Goal: Task Accomplishment & Management: Manage account settings

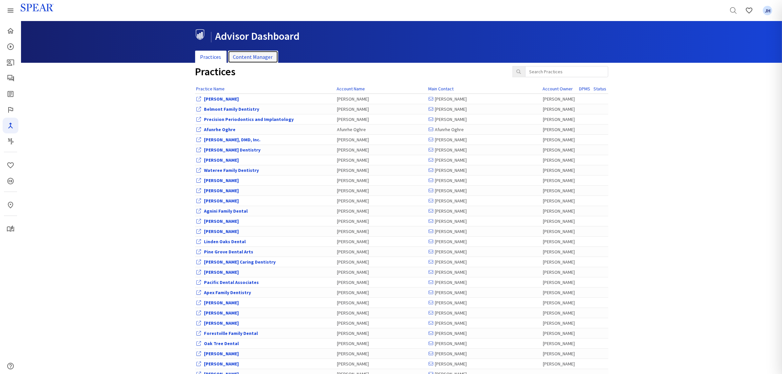
click at [264, 55] on link "Content Manager" at bounding box center [253, 57] width 50 height 13
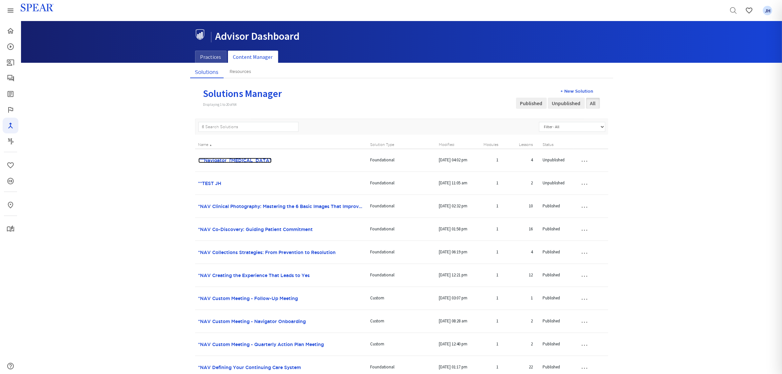
click at [255, 161] on link "***Navigator_[MEDICAL_DATA]" at bounding box center [234, 160] width 73 height 5
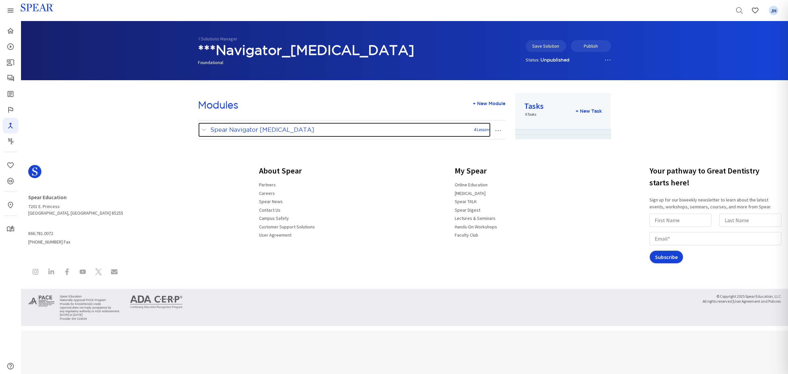
click at [204, 130] on span at bounding box center [205, 129] width 8 height 9
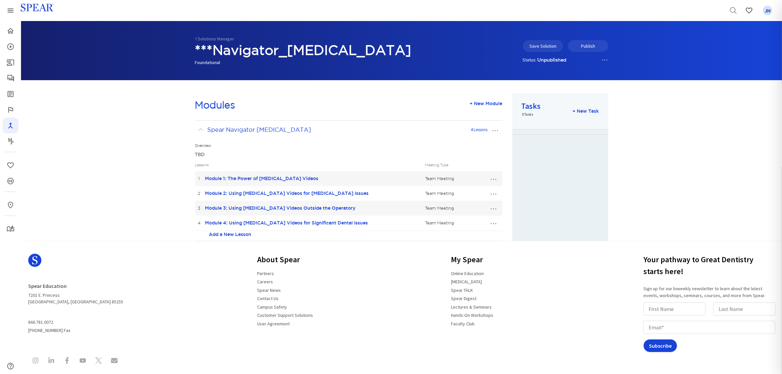
click at [493, 179] on button "…" at bounding box center [493, 178] width 14 height 11
click at [472, 191] on link "Edit Lesson" at bounding box center [472, 190] width 58 height 9
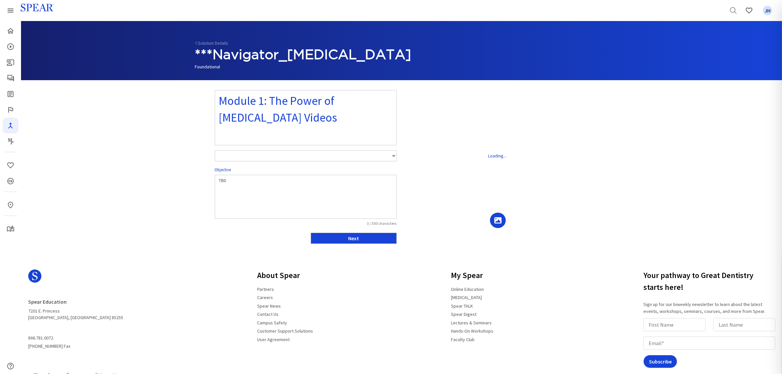
select select "number:1"
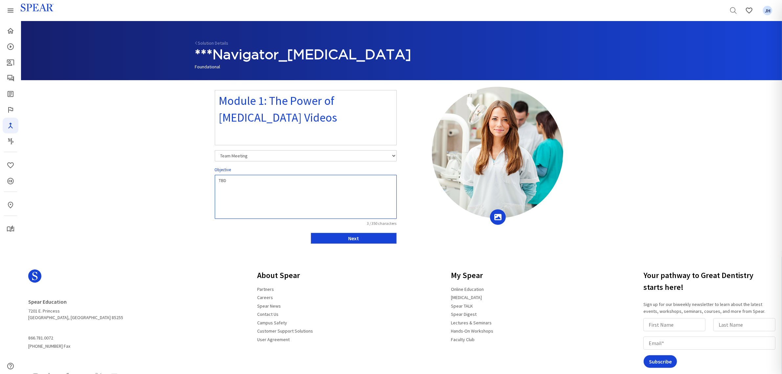
click at [218, 181] on textarea "TBD" at bounding box center [306, 197] width 182 height 44
drag, startPoint x: 217, startPoint y: 180, endPoint x: 230, endPoint y: 180, distance: 13.1
click at [230, 180] on textarea "TBD" at bounding box center [306, 197] width 182 height 44
paste textarea "• Execute the 4-step Influencing Cycle in patient interactions to build rapport…"
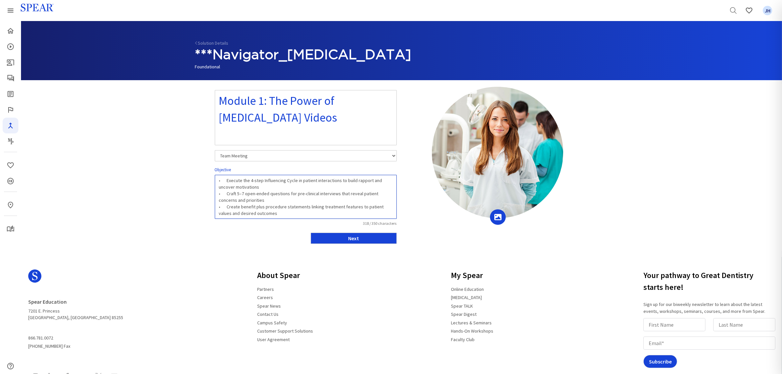
scroll to position [0, 0]
click at [225, 181] on textarea "• Execute the 4-step Influencing Cycle in patient interactions to build rapport…" at bounding box center [306, 197] width 182 height 44
click at [226, 193] on textarea "• Execute the 4-step Influencing Cycle in patient interactions to build rapport…" at bounding box center [306, 197] width 182 height 44
type textarea "• Execute the 4-step Influencing Cycle in patient interactions to build rapport…"
click at [227, 207] on textarea "• Execute the 4-step Influencing Cycle in patient interactions to build rapport…" at bounding box center [306, 197] width 182 height 44
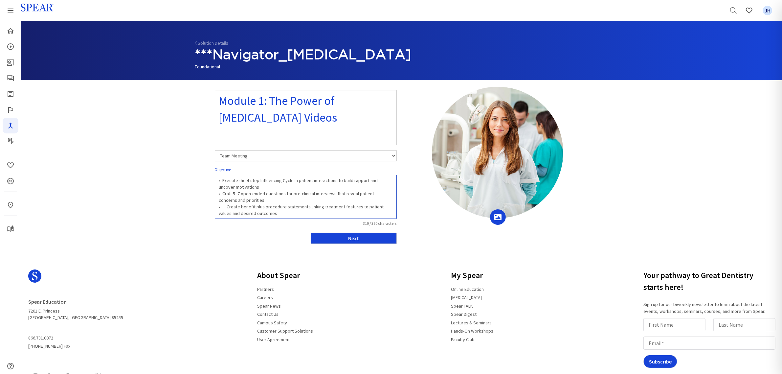
scroll to position [0, 0]
drag, startPoint x: 283, startPoint y: 217, endPoint x: 217, endPoint y: 176, distance: 77.2
click at [217, 176] on textarea "• Execute the 4-step Influencing Cycle in patient interactions to build rapport…" at bounding box center [306, 197] width 182 height 44
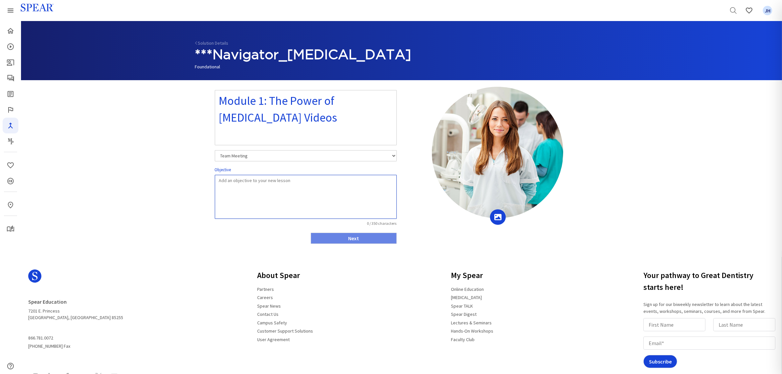
click at [218, 181] on textarea at bounding box center [306, 197] width 182 height 44
paste textarea "• Examine how [MEDICAL_DATA] videos enhance communication, case acceptance, and…"
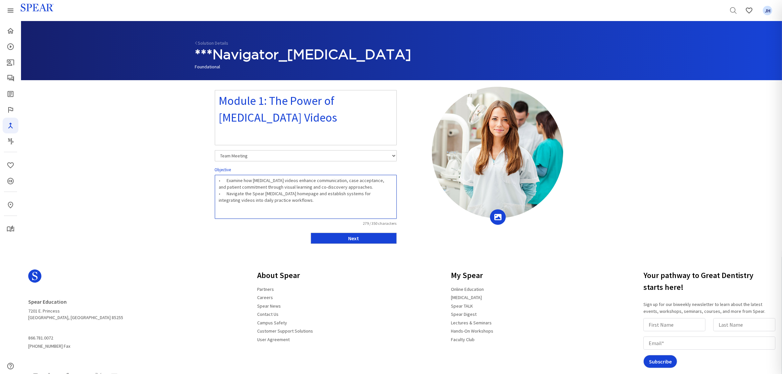
click at [225, 181] on textarea "• Examine how [MEDICAL_DATA] videos enhance communication, case acceptance, and…" at bounding box center [306, 197] width 182 height 44
click at [226, 195] on textarea "• Examine how [MEDICAL_DATA] videos enhance communication, case acceptance, and…" at bounding box center [306, 197] width 182 height 44
type textarea "• Examine how [MEDICAL_DATA] videos enhance communication, case acceptance, and…"
click at [369, 238] on button "Next" at bounding box center [354, 238] width 86 height 11
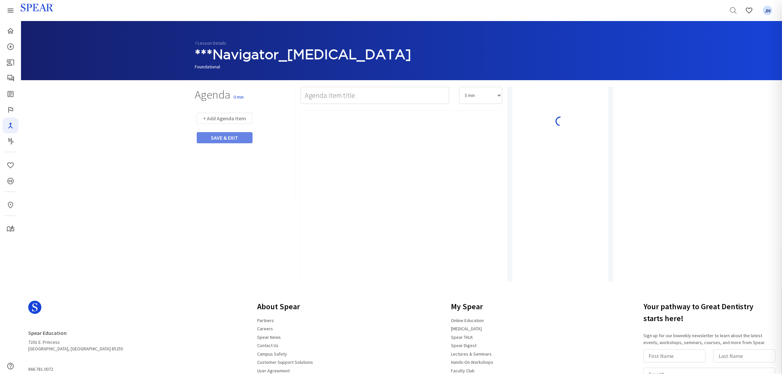
type input "Video"
select select "20"
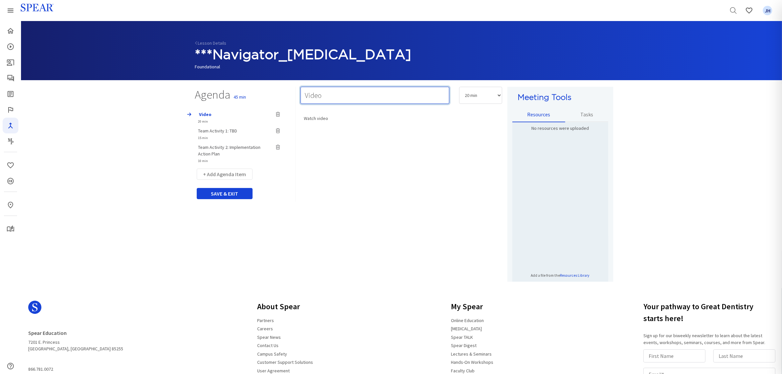
drag, startPoint x: 303, startPoint y: 96, endPoint x: 311, endPoint y: 97, distance: 8.2
click at [304, 96] on input "Video" at bounding box center [375, 95] width 149 height 17
type input "Watch Video"
click at [499, 94] on select "5 min 10 min 15 min 20 min 25 min 30 min 35 min 40 min 45 min 60 min 75 min 90 …" at bounding box center [480, 95] width 43 height 17
select select "10"
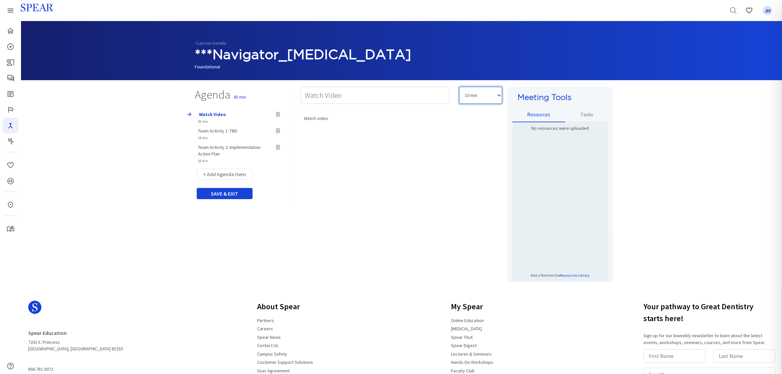
click at [459, 87] on select "5 min 10 min 15 min 20 min 25 min 30 min 35 min 40 min 45 min 60 min 75 min 90 …" at bounding box center [480, 95] width 43 height 17
click at [385, 155] on div "Watch video" at bounding box center [402, 195] width 202 height 171
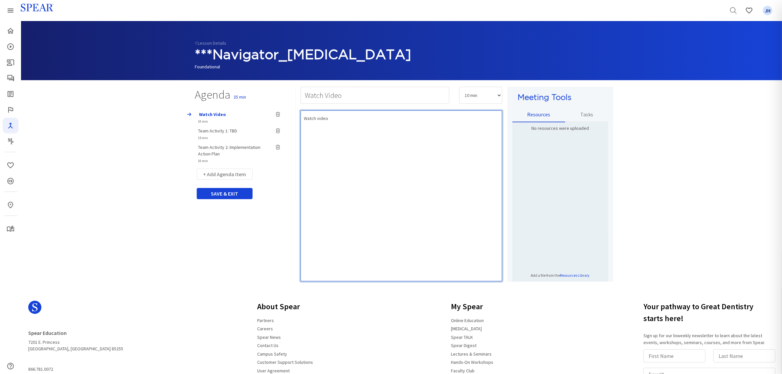
drag, startPoint x: 337, startPoint y: 124, endPoint x: 316, endPoint y: 122, distance: 21.4
click at [337, 124] on div "Watch video" at bounding box center [402, 195] width 202 height 171
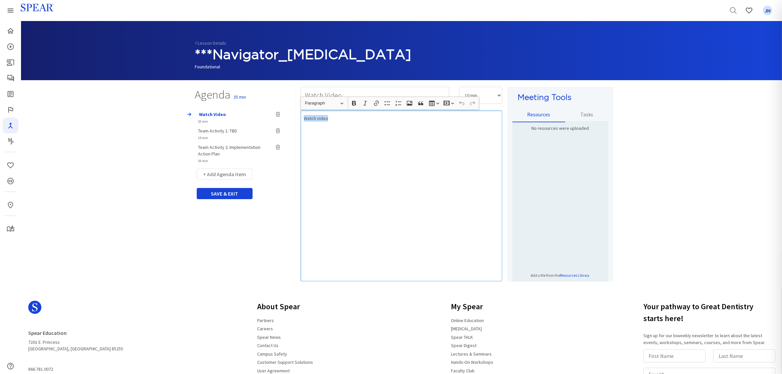
drag, startPoint x: 303, startPoint y: 119, endPoint x: 342, endPoint y: 118, distance: 39.1
click at [342, 118] on div "Watch video" at bounding box center [402, 195] width 202 height 171
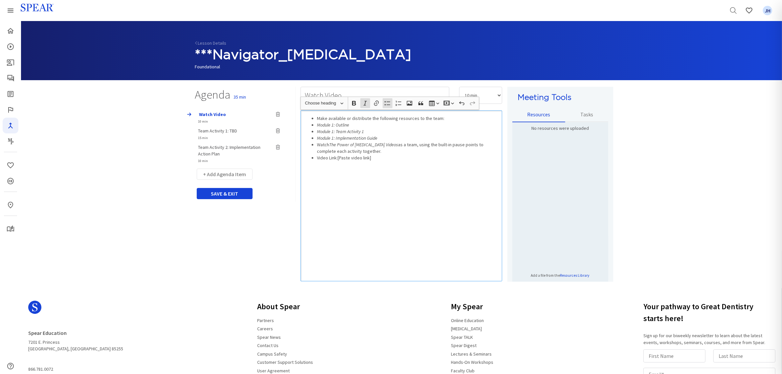
click at [316, 123] on ul "Make available or distribute the following resources to the team: Module 1: Out…" at bounding box center [401, 138] width 195 height 46
click at [316, 132] on ul "Make available or distribute the following resources to the team: Module 1: Out…" at bounding box center [401, 138] width 195 height 46
click at [317, 137] on icon "Module 1: Implementation Guide" at bounding box center [347, 138] width 60 height 6
click at [318, 144] on li "Watch The Power of [MEDICAL_DATA] Videos as a team, using the built-in pause po…" at bounding box center [408, 147] width 182 height 13
click at [386, 185] on div "Make available or distribute the following resources to the team: Module 1: Out…" at bounding box center [402, 195] width 202 height 171
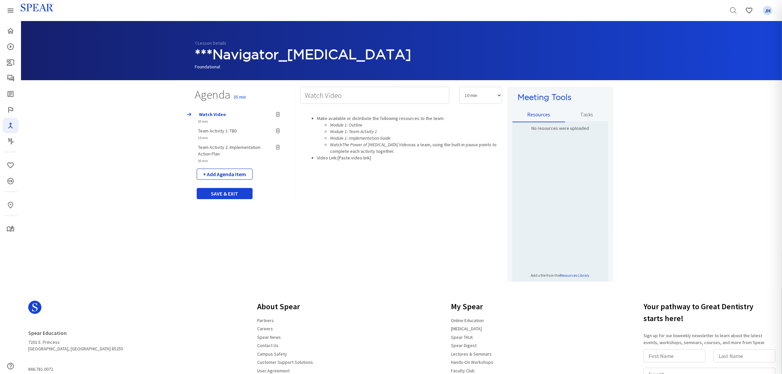
click at [231, 175] on button "+ Add Agenda Item" at bounding box center [225, 174] width 56 height 11
select select "5"
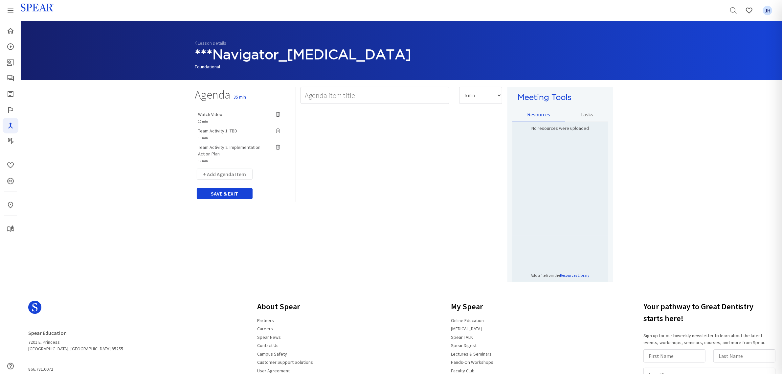
click at [219, 131] on span "Team Activity 1: TBD" at bounding box center [217, 131] width 39 height 6
type input "Team Activity 1: TBD"
select select "15"
click at [372, 97] on input "Team Activity 1: TBD" at bounding box center [375, 95] width 149 height 17
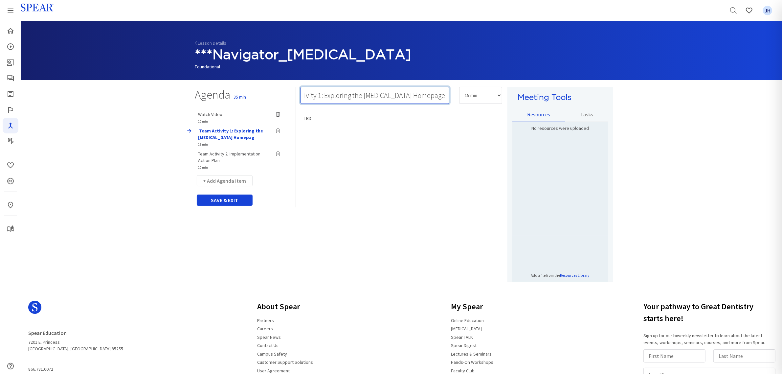
scroll to position [0, 32]
type input "Team Activity 1: Exploring the [MEDICAL_DATA] Homepage"
click at [497, 96] on select "5 min 10 min 15 min 20 min 25 min 30 min 35 min 40 min 45 min 60 min 75 min 90 …" at bounding box center [480, 95] width 43 height 17
select select "20"
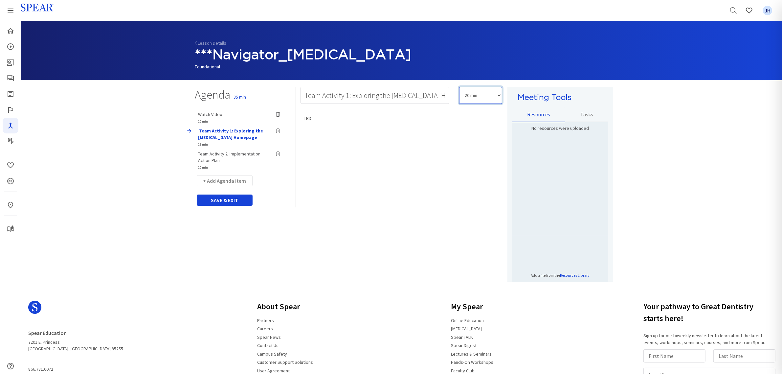
click at [459, 87] on select "5 min 10 min 15 min 20 min 25 min 30 min 35 min 40 min 45 min 60 min 75 min 90 …" at bounding box center [480, 95] width 43 height 17
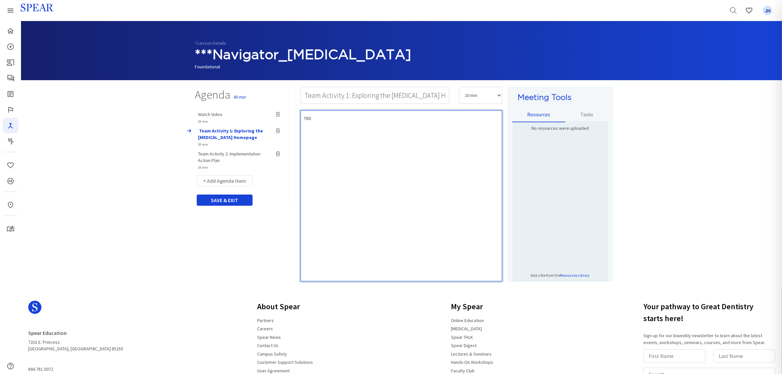
click at [367, 131] on div "TBD" at bounding box center [402, 195] width 202 height 171
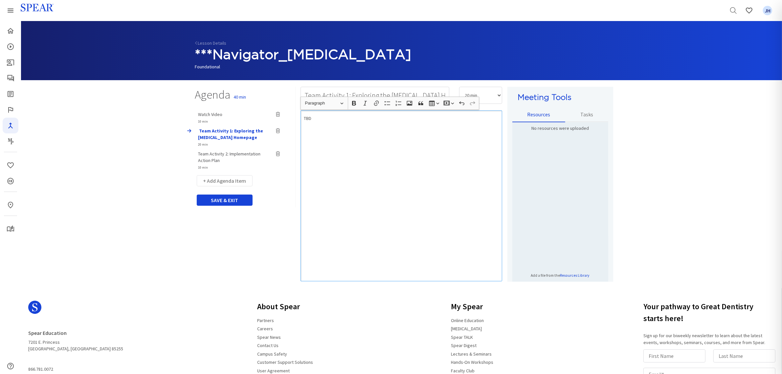
click at [320, 125] on div "TBD" at bounding box center [402, 195] width 202 height 171
click at [393, 174] on div "As a team, use Spear Online to complete the Exploring the [MEDICAL_DATA] Homepa…" at bounding box center [402, 195] width 202 height 171
click at [238, 181] on button "+ Add Agenda Item" at bounding box center [225, 180] width 56 height 11
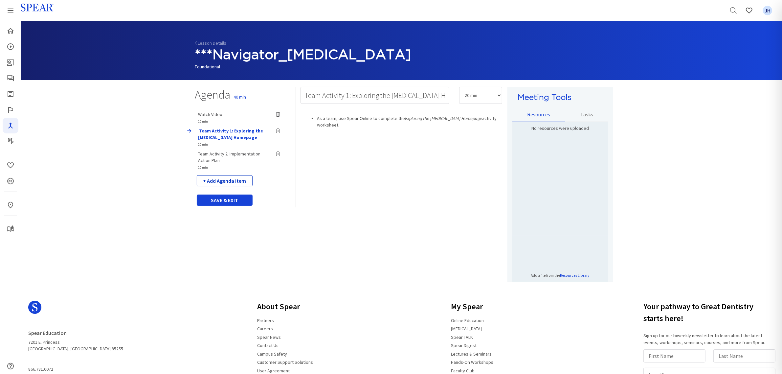
select select "5"
click at [241, 151] on span "Team Activity 2: Implementation Action Plan" at bounding box center [229, 157] width 62 height 12
type input "Team Activity 2: Implementation Action Plan"
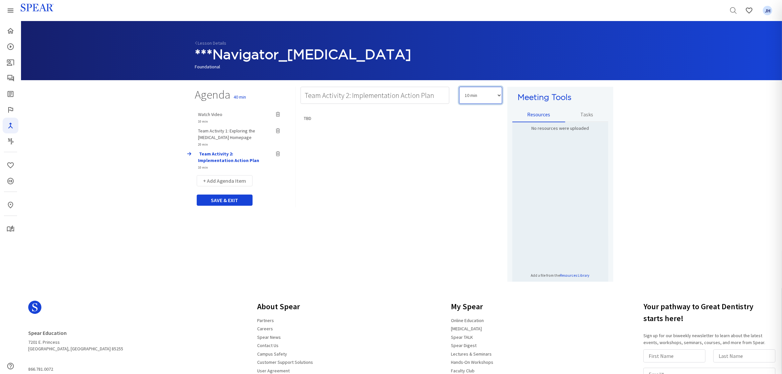
click at [500, 96] on select "5 min 10 min 15 min 20 min 25 min 30 min 35 min 40 min 45 min 60 min 75 min 90 …" at bounding box center [480, 95] width 43 height 17
select select "15"
click at [459, 87] on select "5 min 10 min 15 min 20 min 25 min 30 min 35 min 40 min 45 min 60 min 75 min 90 …" at bounding box center [480, 95] width 43 height 17
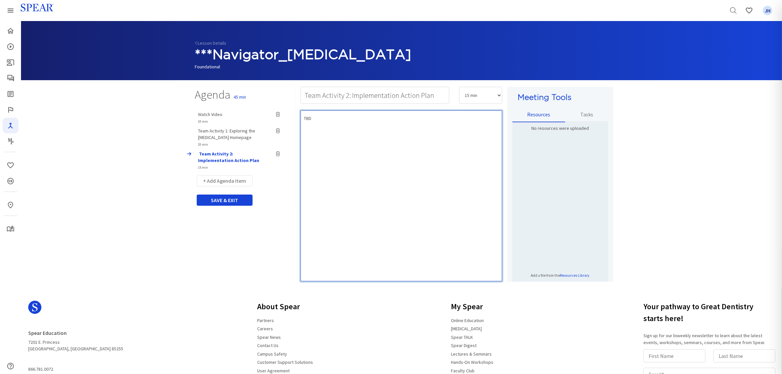
click at [317, 126] on div "TBD" at bounding box center [402, 195] width 202 height 171
click at [330, 125] on div "TBD" at bounding box center [402, 195] width 202 height 171
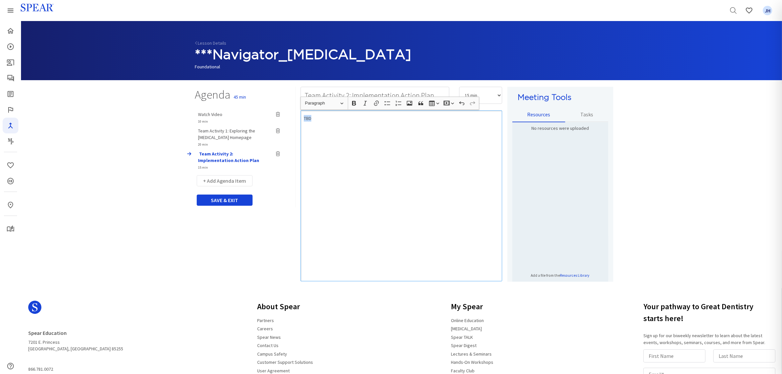
drag, startPoint x: 303, startPoint y: 119, endPoint x: 315, endPoint y: 118, distance: 11.5
click at [315, 118] on div "TBD" at bounding box center [402, 195] width 202 height 171
click at [303, 119] on div "As a team, create your 30, 60, 90-day implementation plan using the Module 1: I…" at bounding box center [402, 195] width 202 height 171
click at [385, 105] on icon "button" at bounding box center [387, 103] width 7 height 7
click at [410, 153] on div "As a team, create your 30, 60, 90-day implementation plan using the Module 1: I…" at bounding box center [402, 195] width 202 height 171
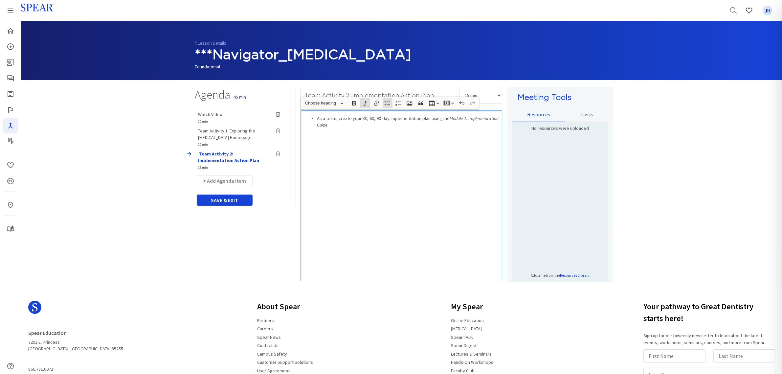
drag, startPoint x: 330, startPoint y: 127, endPoint x: 388, endPoint y: 131, distance: 57.6
click at [331, 127] on li "As a team, create your 30, 60, 90-day implementation plan using the Module 1: I…" at bounding box center [408, 121] width 182 height 13
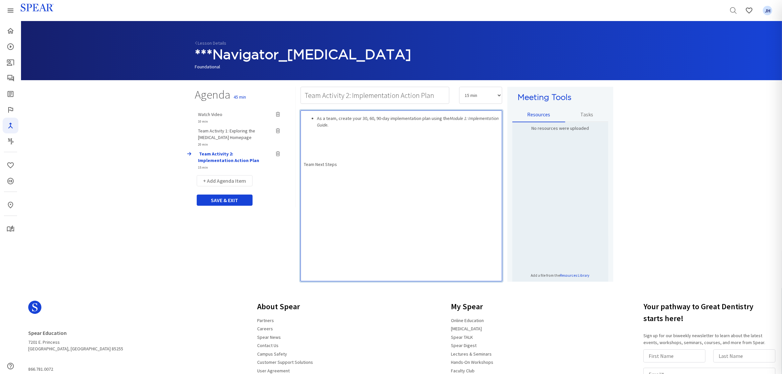
drag, startPoint x: 338, startPoint y: 184, endPoint x: 333, endPoint y: 180, distance: 6.3
click at [337, 182] on div "As a team, create your 30, 60, 90-day implementation plan using the Module 1: I…" at bounding box center [402, 195] width 202 height 171
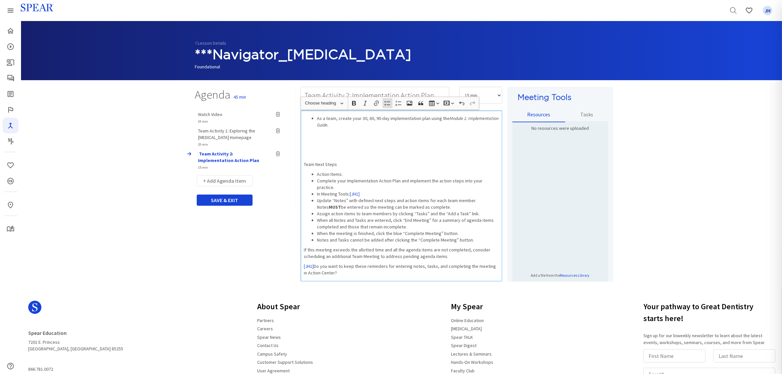
click at [316, 182] on ul "Action Items: Complete your Implementation Action Plan and implement the action…" at bounding box center [401, 207] width 195 height 72
click at [365, 194] on li "In Meeting Tools: [JH1]" at bounding box center [408, 194] width 182 height 7
click at [317, 200] on li "Update “Notes” with defined next steps and action items for each team member. N…" at bounding box center [408, 203] width 182 height 13
drag, startPoint x: 315, startPoint y: 215, endPoint x: 319, endPoint y: 214, distance: 4.0
click at [315, 214] on ul "Action Items: Complete your Implementation Action Plan and implement the action…" at bounding box center [401, 207] width 195 height 72
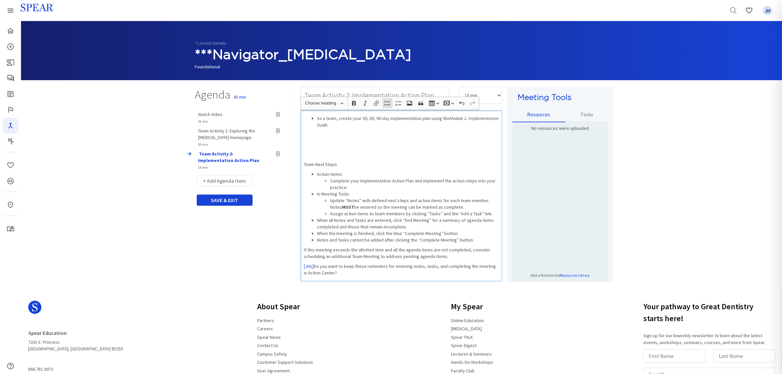
click at [316, 240] on ul "Action Items: Complete your Implementation Action Plan and implement the action…" at bounding box center [401, 207] width 195 height 72
drag, startPoint x: 314, startPoint y: 269, endPoint x: 303, endPoint y: 263, distance: 11.9
click at [303, 263] on div "As a team, create your 30, 60, 90-day implementation plan using the Module 1: I…" at bounding box center [402, 195] width 202 height 171
click at [390, 268] on p "Rich Text Editor, main" at bounding box center [401, 266] width 195 height 7
drag, startPoint x: 304, startPoint y: 164, endPoint x: 352, endPoint y: 166, distance: 47.3
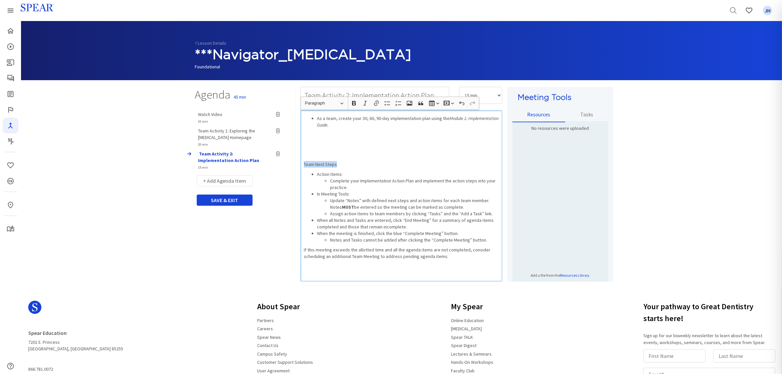
click at [352, 166] on p "Team Next Steps" at bounding box center [401, 164] width 195 height 7
click at [353, 103] on icon "button" at bounding box center [354, 103] width 4 height 5
click at [414, 155] on p "Rich Text Editor, main" at bounding box center [401, 154] width 195 height 7
click at [418, 147] on p "Rich Text Editor, main" at bounding box center [401, 144] width 195 height 7
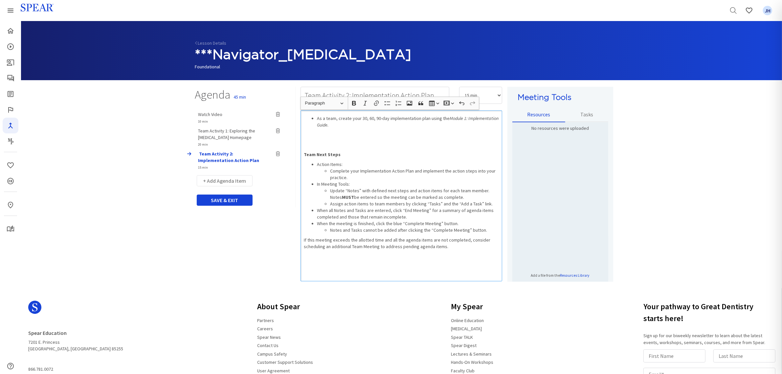
click at [394, 149] on div "As a team, create your 30, 60, 90-day implementation plan using the Module 1: I…" at bounding box center [402, 195] width 202 height 171
click at [390, 153] on p "Team Next Steps" at bounding box center [401, 154] width 195 height 7
click at [401, 94] on input "Team Activity 2: Implementation Action Plan" at bounding box center [375, 95] width 149 height 17
click at [438, 95] on input "Team Activity 2: Implementation Action Plan" at bounding box center [375, 95] width 149 height 17
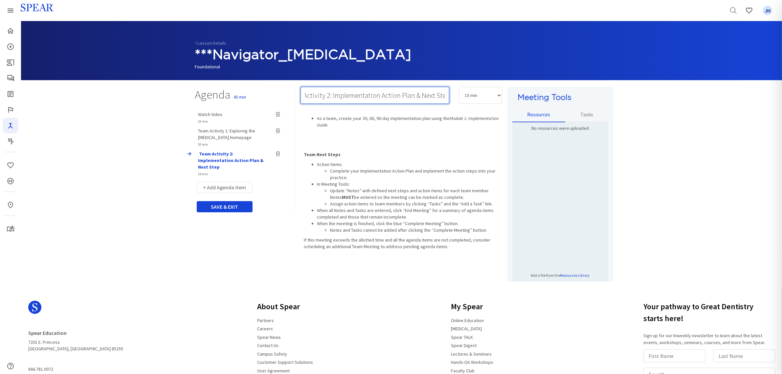
scroll to position [0, 26]
type input "Team Activity 2: Implementation Action Plan & Next Steps"
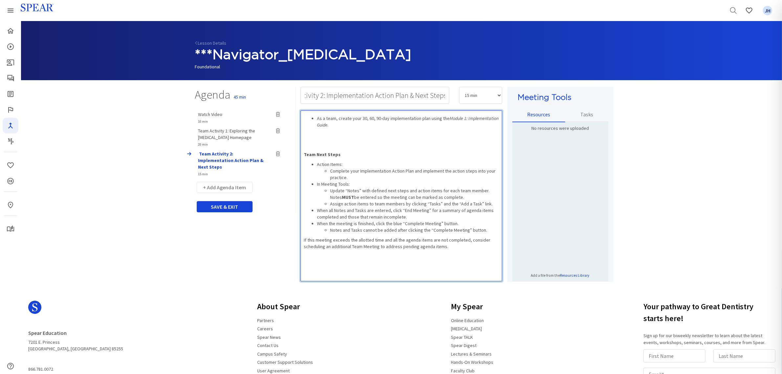
scroll to position [0, 0]
click at [431, 151] on p "Team Next Steps" at bounding box center [401, 154] width 195 height 7
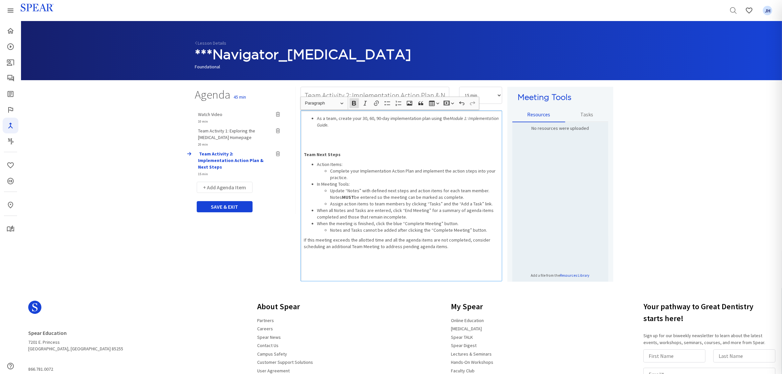
click at [363, 156] on p "Team Next Steps" at bounding box center [401, 154] width 195 height 7
click at [357, 154] on p "Team Next Steps" at bounding box center [401, 154] width 195 height 7
click at [364, 154] on p "Team Next Steps" at bounding box center [401, 154] width 195 height 7
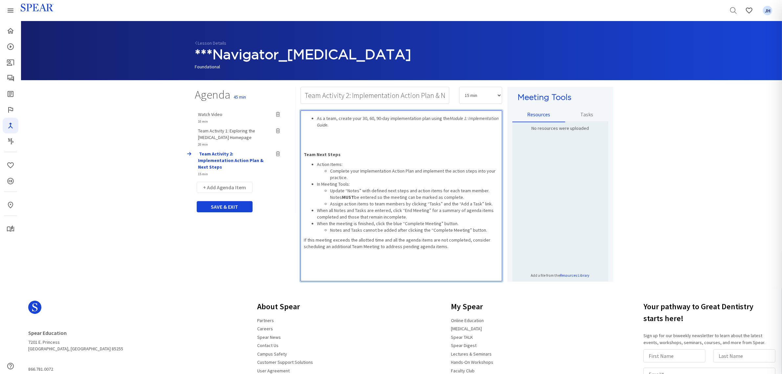
click at [307, 115] on ul "As a team, create your 30, 60, 90-day implementation plan using the Module 1: I…" at bounding box center [401, 121] width 195 height 13
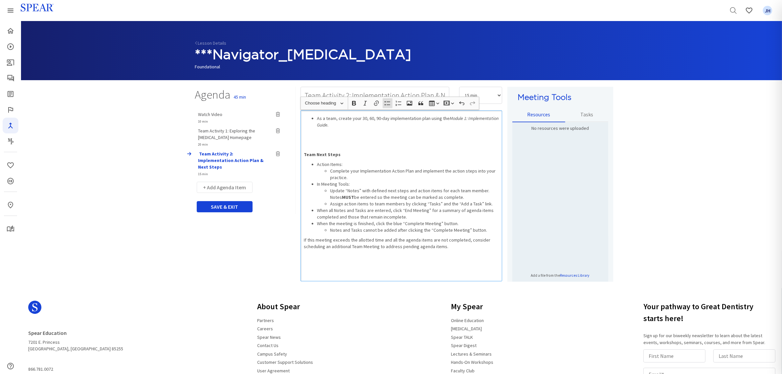
click at [307, 117] on ul "As a team, create your 30, 60, 90-day implementation plan using the Module 1: I…" at bounding box center [401, 121] width 195 height 13
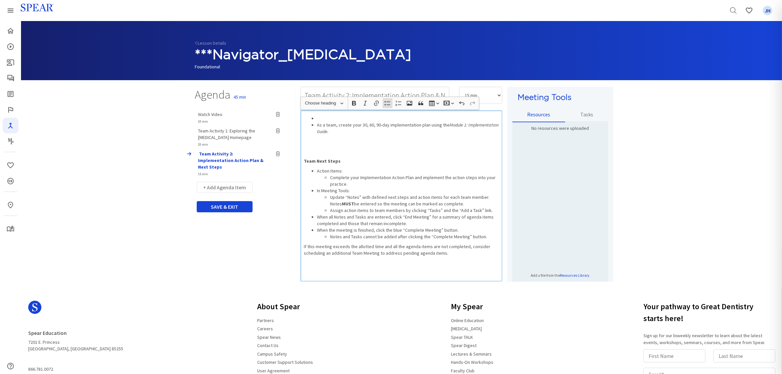
click at [320, 113] on div "As a team, create your 30, 60, 90-day implementation plan using the Module 1: I…" at bounding box center [402, 195] width 202 height 171
click at [375, 152] on p "Rich Text Editor, main" at bounding box center [401, 154] width 195 height 7
drag, startPoint x: 303, startPoint y: 117, endPoint x: 335, endPoint y: 119, distance: 32.2
click at [335, 119] on div "Team Activity 2: As a team, create your 30, 60, 90-day implementation plan usin…" at bounding box center [402, 195] width 202 height 171
click at [353, 101] on icon "button" at bounding box center [354, 103] width 4 height 5
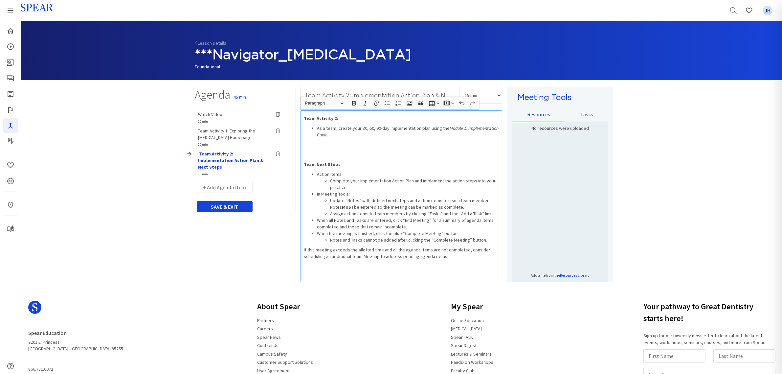
click at [352, 149] on div "Team Activity 2: As a team, create your 30, 60, 90-day implementation plan usin…" at bounding box center [402, 195] width 202 height 171
drag, startPoint x: 338, startPoint y: 119, endPoint x: 349, endPoint y: 118, distance: 10.9
click at [339, 119] on p "Team Activity 2:" at bounding box center [401, 118] width 195 height 7
click at [403, 155] on p "Rich Text Editor, main" at bounding box center [401, 154] width 195 height 7
click at [311, 150] on div "Team Activity 2: Implementation Action Plan As a team, create your 30, 60, 90-d…" at bounding box center [402, 195] width 202 height 171
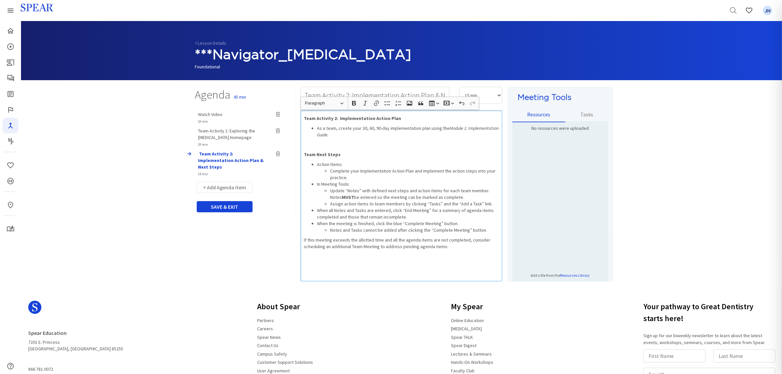
click at [456, 262] on div "Team Activity 2: Implementation Action Plan As a team, create your 30, 60, 90-d…" at bounding box center [402, 195] width 202 height 171
click at [468, 151] on p "Team Next Steps" at bounding box center [401, 154] width 195 height 7
click at [407, 137] on li "As a team, create your 30, 60, 90-day implementation plan using the Module 1: I…" at bounding box center [408, 131] width 182 height 13
click at [435, 154] on p "Team Next Steps" at bounding box center [401, 154] width 195 height 7
click at [234, 182] on button "+ Add Agenda Item" at bounding box center [225, 187] width 56 height 11
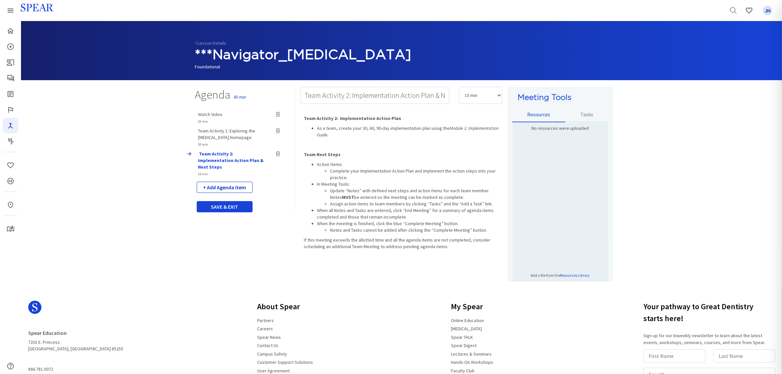
select select "5"
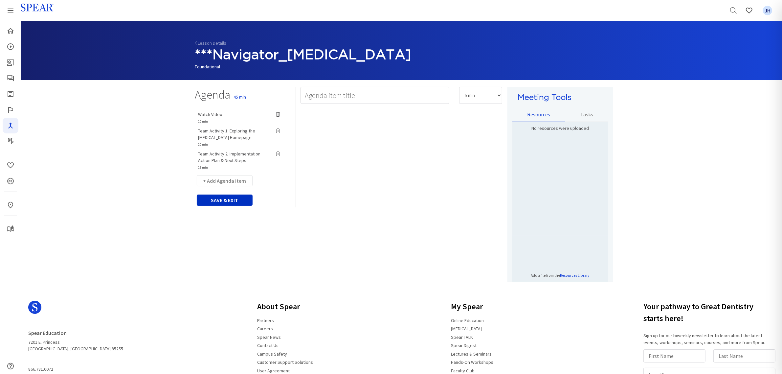
click at [235, 202] on button "SAVE & EXIT" at bounding box center [225, 199] width 56 height 11
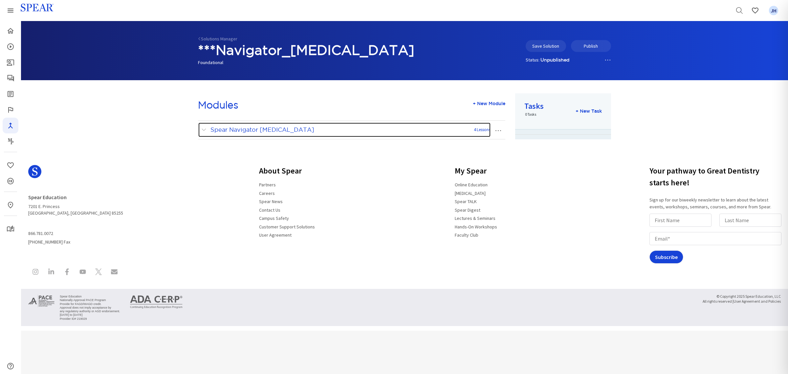
click at [204, 129] on span at bounding box center [205, 129] width 8 height 9
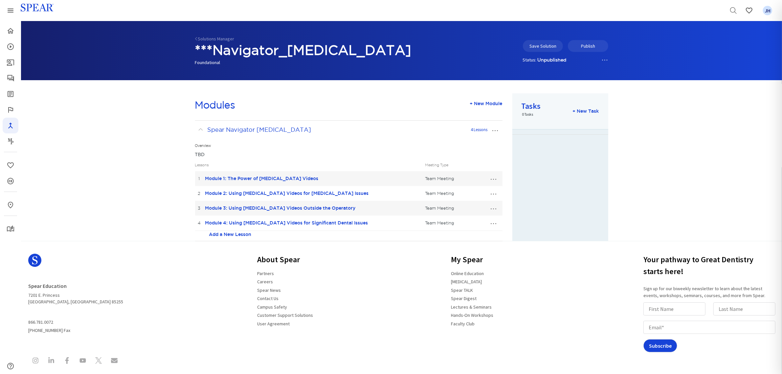
click at [494, 195] on button "…" at bounding box center [493, 193] width 14 height 11
click at [470, 205] on link "Edit Lesson" at bounding box center [472, 205] width 58 height 9
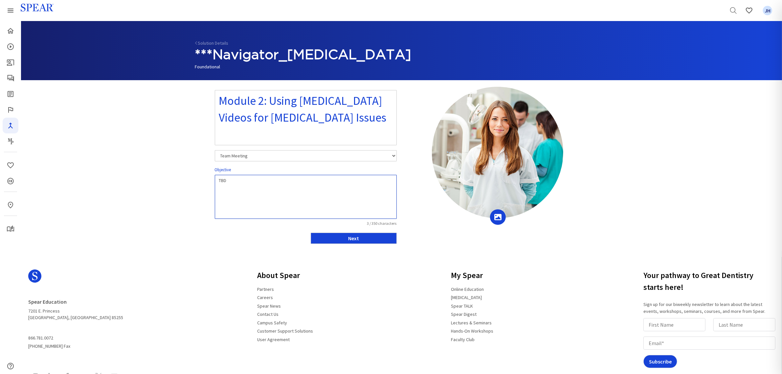
click at [229, 185] on textarea "TBD" at bounding box center [306, 197] width 182 height 44
type textarea "T"
paste textarea "• Identify key opportunities for incorporating [MEDICAL_DATA] videos during the…"
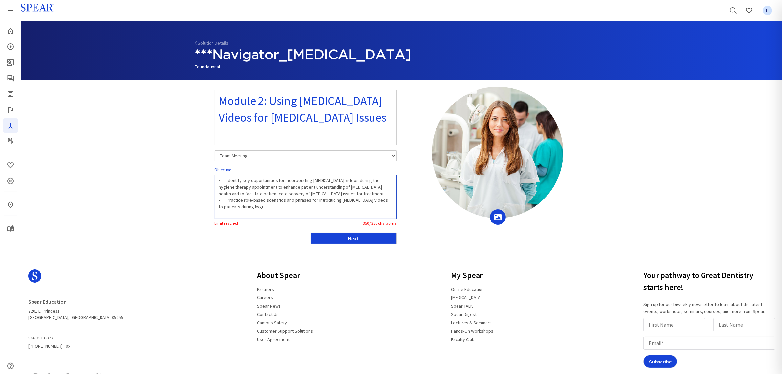
click at [281, 211] on textarea "• Identify key opportunities for incorporating [MEDICAL_DATA] videos during the…" at bounding box center [306, 197] width 182 height 44
click at [226, 181] on textarea "• Identify key opportunities for incorporating [MEDICAL_DATA] videos during the…" at bounding box center [306, 197] width 182 height 44
click at [227, 201] on textarea "• Identify key opportunities for incorporating [MEDICAL_DATA] videos during the…" at bounding box center [306, 197] width 182 height 44
click at [263, 208] on textarea "• Identify key opportunities for incorporating [MEDICAL_DATA] videos during the…" at bounding box center [306, 197] width 182 height 44
drag, startPoint x: 261, startPoint y: 187, endPoint x: 344, endPoint y: 192, distance: 83.3
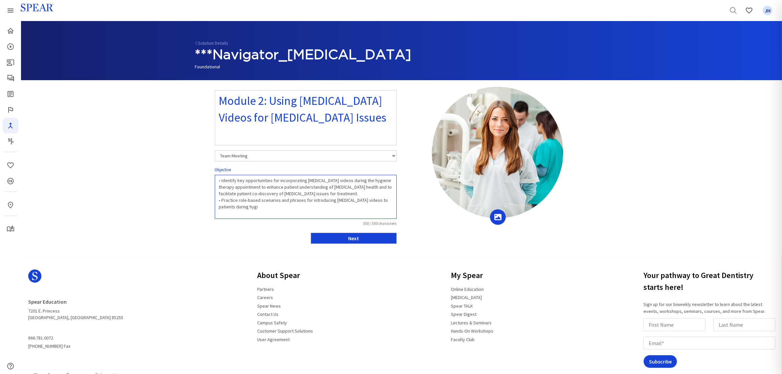
click at [344, 192] on textarea "• Identify key opportunities for incorporating [MEDICAL_DATA] videos during the…" at bounding box center [306, 197] width 182 height 44
click at [257, 201] on textarea "• Identify key opportunities for incorporating [MEDICAL_DATA] videos during the…" at bounding box center [306, 197] width 182 height 44
click at [267, 202] on textarea "• Identify key opportunities for incorporating [MEDICAL_DATA] videos during the…" at bounding box center [306, 197] width 182 height 44
click at [220, 182] on textarea "• Identify key opportunities for incorporating [MEDICAL_DATA] videos during the…" at bounding box center [306, 197] width 182 height 44
click at [221, 193] on textarea "• Identify key opportunities for incorporating [MEDICAL_DATA] videos during the…" at bounding box center [306, 197] width 182 height 44
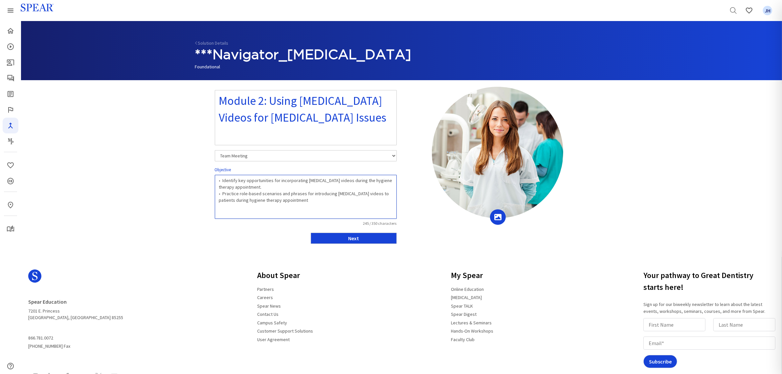
click at [338, 207] on textarea "• Identify key opportunities for incorporating [MEDICAL_DATA] videos during the…" at bounding box center [306, 197] width 182 height 44
type textarea "• Identify key opportunities for incorporating [MEDICAL_DATA] videos during the…"
click at [374, 239] on button "Next" at bounding box center [354, 238] width 86 height 11
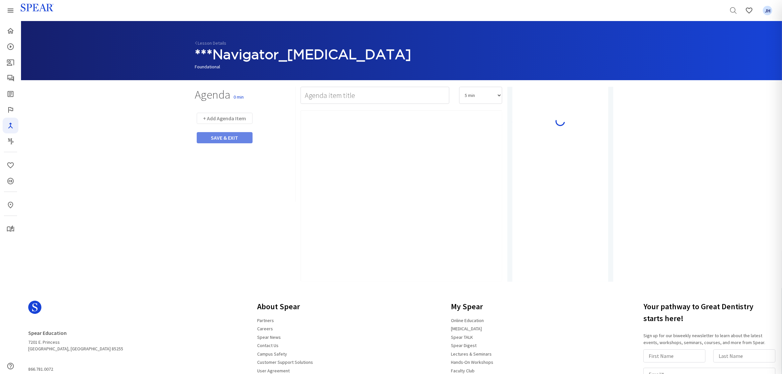
type input "Video"
select select "10"
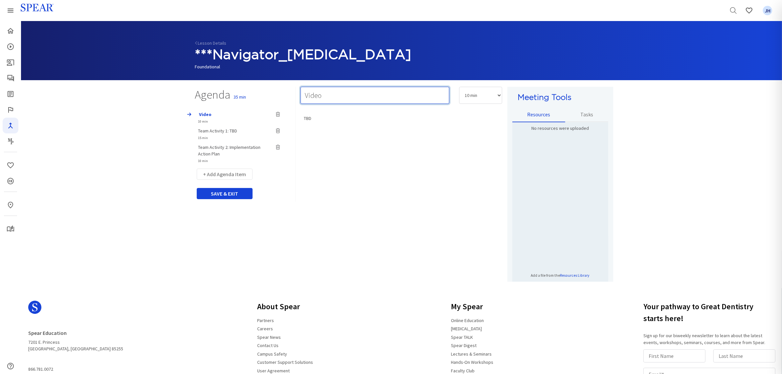
drag, startPoint x: 321, startPoint y: 94, endPoint x: 301, endPoint y: 96, distance: 20.1
click at [301, 96] on input "Video" at bounding box center [375, 95] width 149 height 17
type input "Watch Video"
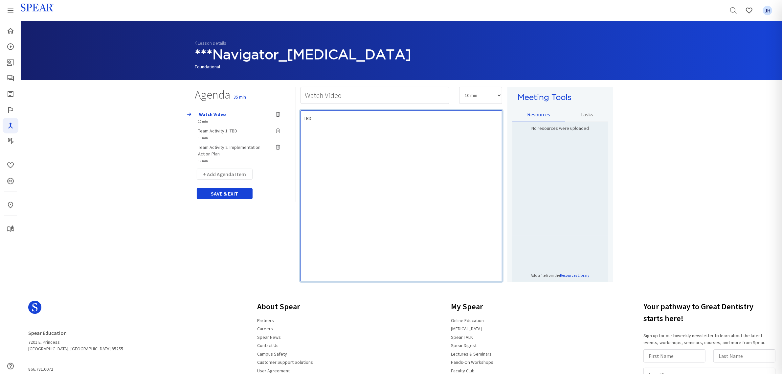
click at [411, 126] on div "TBD" at bounding box center [402, 195] width 202 height 171
click at [311, 122] on div "TBD" at bounding box center [402, 195] width 202 height 171
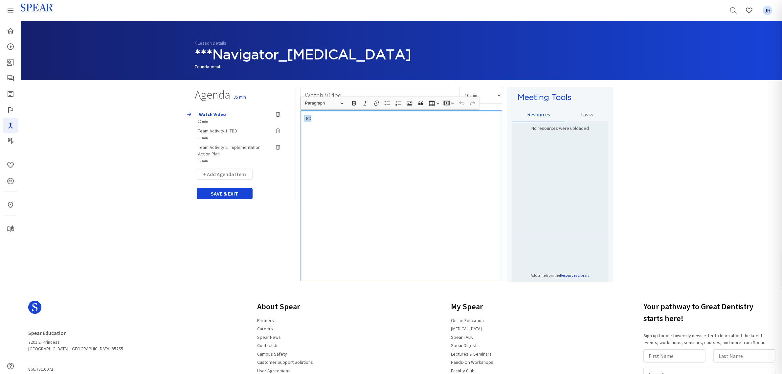
drag, startPoint x: 303, startPoint y: 119, endPoint x: 319, endPoint y: 119, distance: 16.1
click at [319, 119] on div "TBD" at bounding box center [402, 195] width 202 height 171
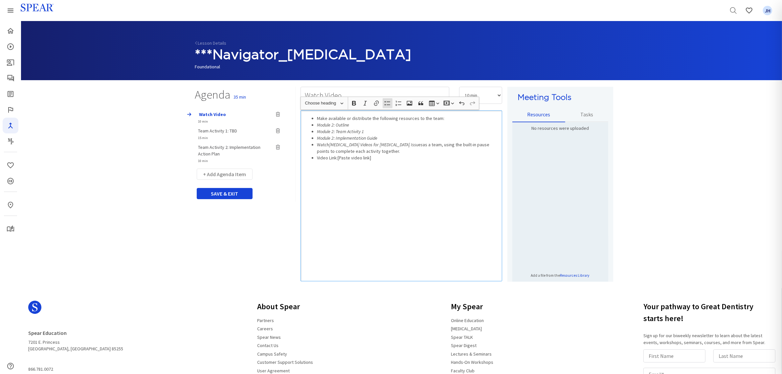
click at [315, 125] on ul "Make available or distribute the following resources to the team: Module 2: Out…" at bounding box center [401, 138] width 195 height 46
click at [317, 132] on icon "Module 2: Team Activity 1" at bounding box center [340, 131] width 47 height 6
click at [317, 137] on icon "Module 2: Implementation Guide" at bounding box center [347, 138] width 60 height 6
click at [390, 169] on div "Make available or distribute the following resources to the team: Module 2: Out…" at bounding box center [402, 195] width 202 height 171
click at [317, 159] on li "Video Link:[Paste video link]" at bounding box center [408, 157] width 182 height 7
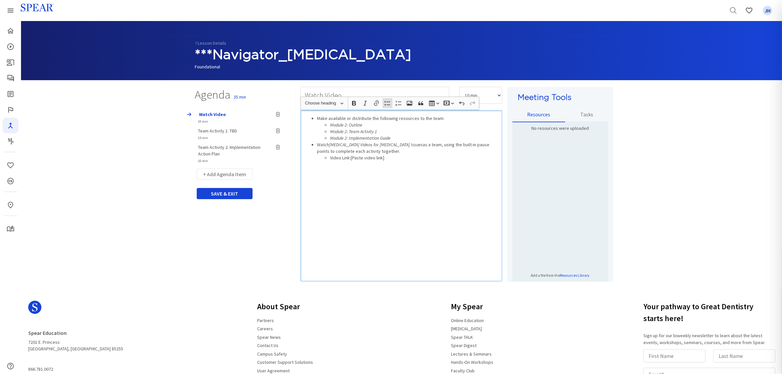
click at [396, 209] on div "Make available or distribute the following resources to the team: Module 2: Out…" at bounding box center [402, 195] width 202 height 171
click at [234, 175] on button "+ Add Agenda Item" at bounding box center [225, 174] width 56 height 11
select select "5"
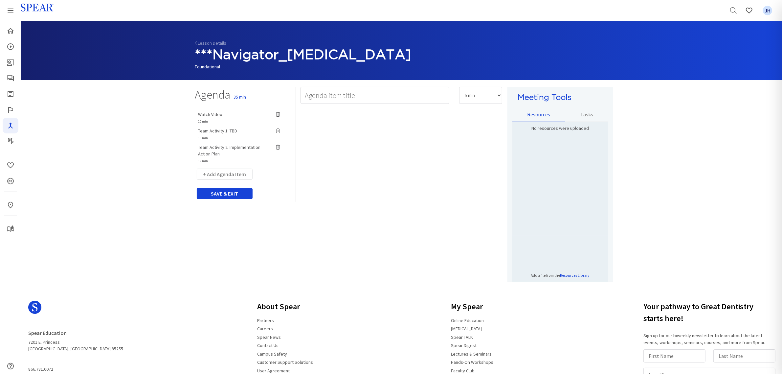
click at [226, 132] on span "Team Activity 1: TBD" at bounding box center [217, 131] width 39 height 6
type input "Team Activity 1: TBD"
select select "15"
click at [374, 96] on input "Team Activity 1: TBD" at bounding box center [375, 95] width 149 height 17
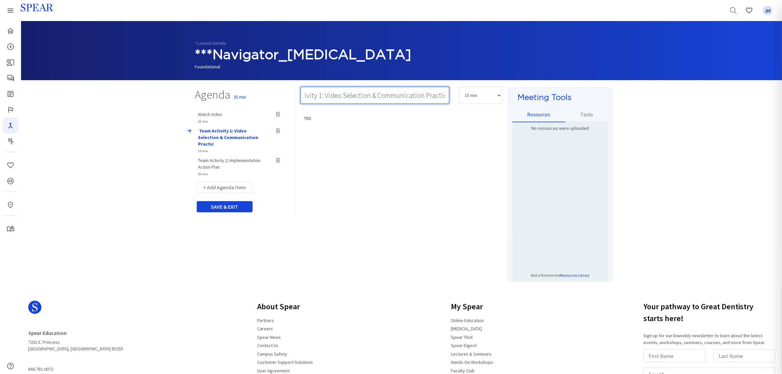
scroll to position [0, 31]
type input "Team Activity 1: Video Selection & Communication Practice"
click at [496, 96] on select "5 min 10 min 15 min 20 min 25 min 30 min 35 min 40 min 45 min 60 min 75 min 90 …" at bounding box center [480, 95] width 43 height 17
select select "20"
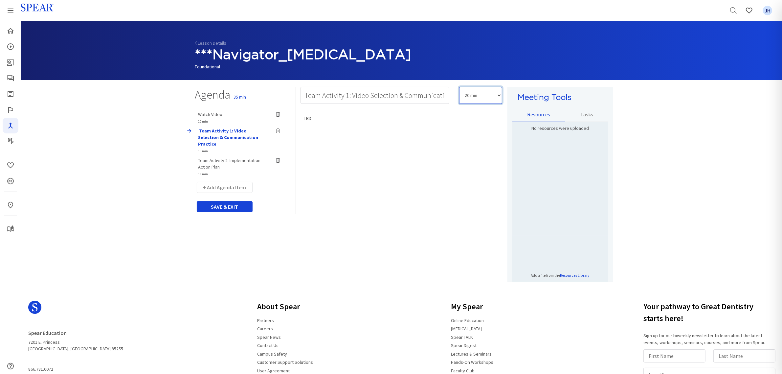
click at [459, 87] on select "5 min 10 min 15 min 20 min 25 min 30 min 35 min 40 min 45 min 60 min 75 min 90 …" at bounding box center [480, 95] width 43 height 17
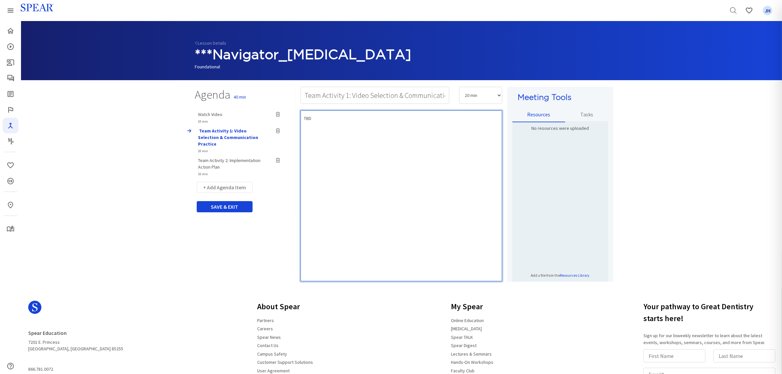
click at [406, 138] on div "TBD" at bounding box center [402, 195] width 202 height 171
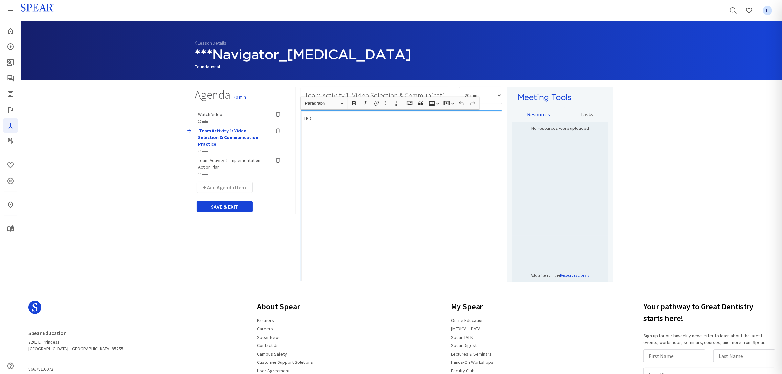
click at [318, 120] on p "TBD" at bounding box center [401, 118] width 195 height 7
click at [320, 123] on div "Rich Text Editor, main" at bounding box center [402, 195] width 202 height 171
click at [232, 182] on button "+ Add Agenda Item" at bounding box center [225, 187] width 56 height 11
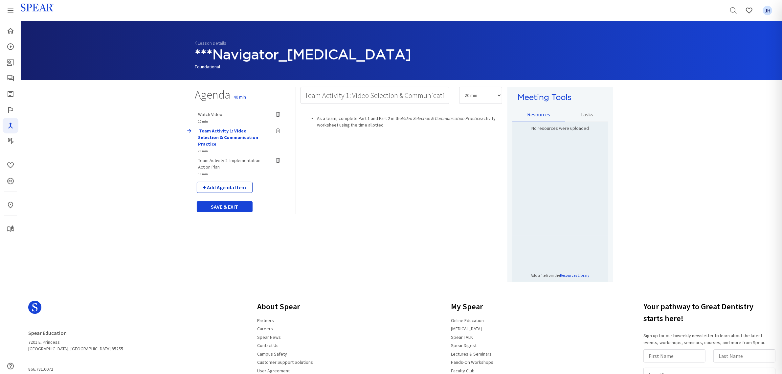
select select "5"
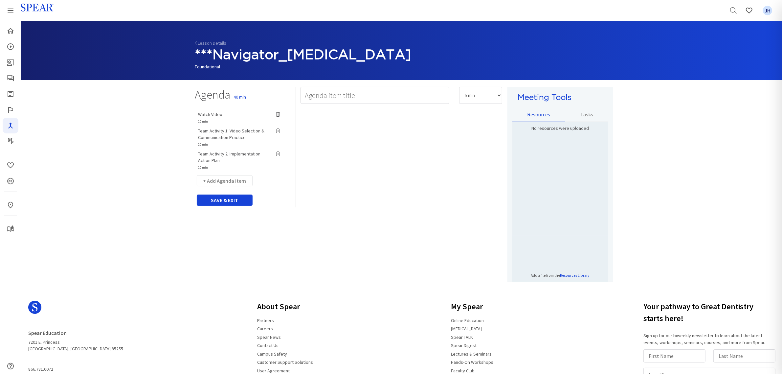
click at [254, 153] on span "Team Activity 2: Implementation Action Plan" at bounding box center [229, 157] width 62 height 12
type input "Team Activity 2: Implementation Action Plan"
click at [498, 95] on select "5 min 10 min 15 min 20 min 25 min 30 min 35 min 40 min 45 min 60 min 75 min 90 …" at bounding box center [480, 95] width 43 height 17
select select "15"
click at [459, 87] on select "5 min 10 min 15 min 20 min 25 min 30 min 35 min 40 min 45 min 60 min 75 min 90 …" at bounding box center [480, 95] width 43 height 17
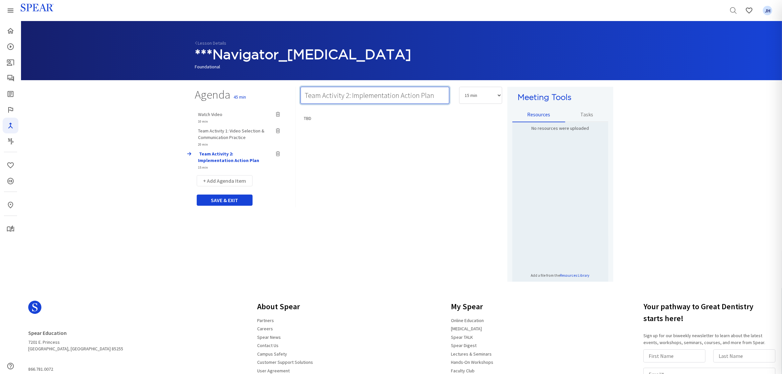
click at [437, 96] on input "Team Activity 2: Implementation Action Plan" at bounding box center [375, 95] width 149 height 17
type input "Team Activity 2: Implementation Action Plan & Next Steps"
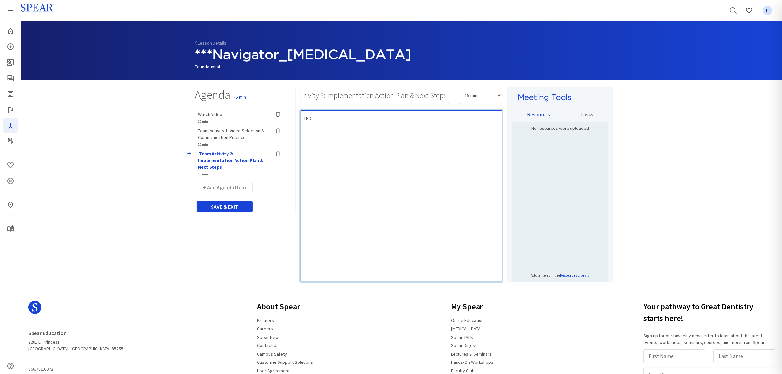
click at [341, 135] on div "TBD" at bounding box center [402, 195] width 202 height 171
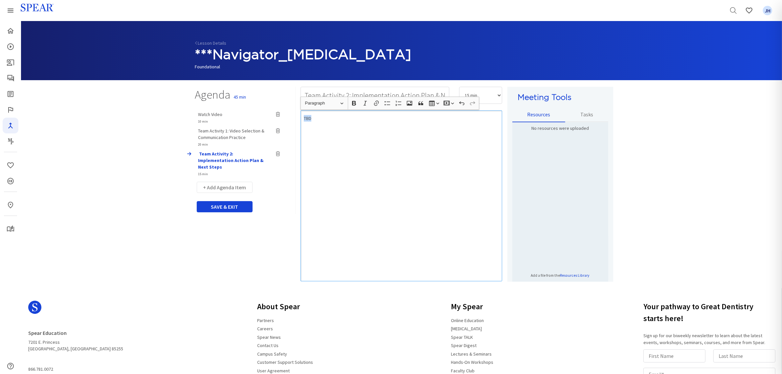
click at [302, 119] on div "TBD" at bounding box center [402, 195] width 202 height 171
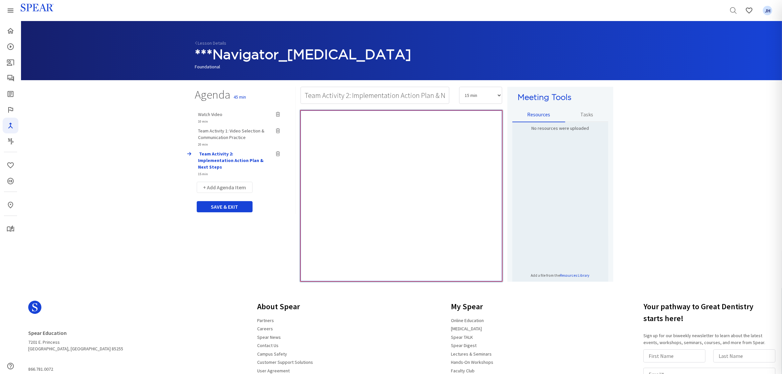
click at [310, 125] on div "Rich Text Editor, main" at bounding box center [402, 195] width 202 height 171
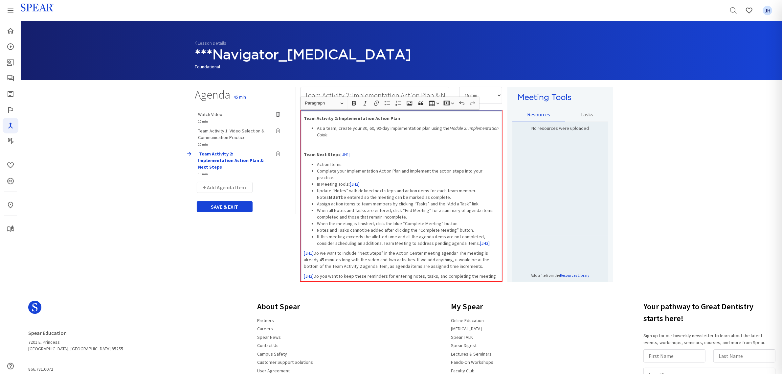
scroll to position [21, 0]
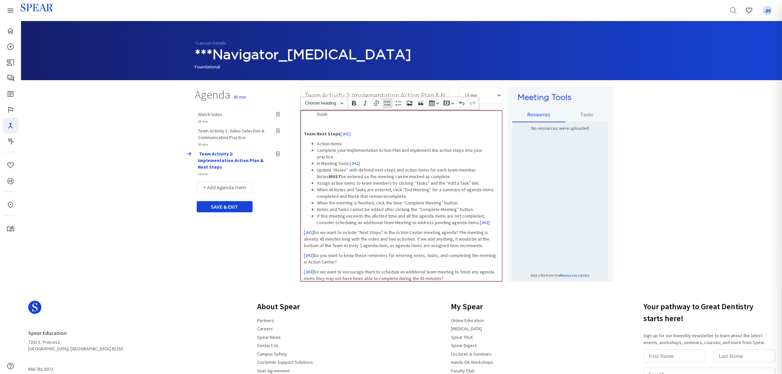
click at [349, 137] on div "Team Activity 2: Implementation Action Plan As a team, create your 30, 60, 90-d…" at bounding box center [402, 195] width 202 height 171
click at [348, 132] on p "Team Next Steps [JH1]" at bounding box center [401, 133] width 195 height 7
click at [360, 136] on p "Team Next Steps [JH1]" at bounding box center [401, 133] width 195 height 7
click at [364, 162] on li "In Meeting Tools: [JH2]" at bounding box center [408, 163] width 182 height 7
click at [314, 231] on p "[JH1] Do we want to include “Next Steps” in the Action Center meeting agenda? T…" at bounding box center [401, 239] width 195 height 20
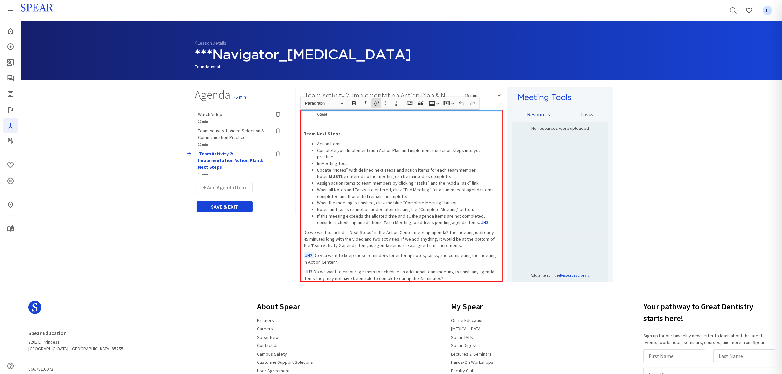
drag, startPoint x: 315, startPoint y: 255, endPoint x: 325, endPoint y: 255, distance: 9.9
click at [315, 255] on p "[JH2] Do you want to keep these reminders for entering notes, tasks, and comple…" at bounding box center [401, 258] width 195 height 13
click at [314, 271] on p "[JH3] Do we want to encourage them to schedule an additional team meeting to fi…" at bounding box center [401, 274] width 195 height 13
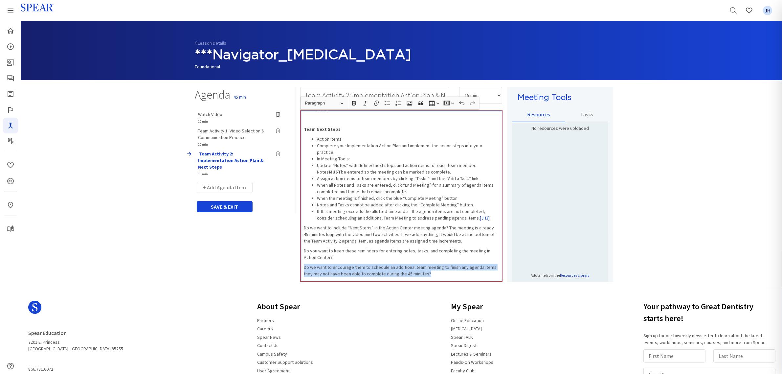
drag, startPoint x: 305, startPoint y: 273, endPoint x: 444, endPoint y: 274, distance: 139.6
click at [444, 274] on p "Do we want to encourage them to schedule an additional team meeting to finish a…" at bounding box center [401, 270] width 195 height 13
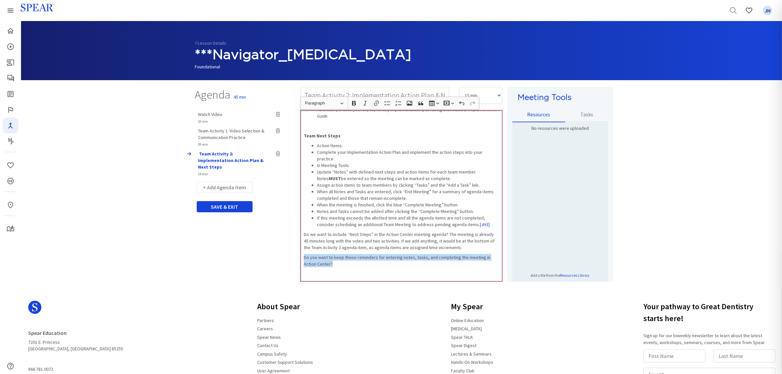
drag, startPoint x: 303, startPoint y: 257, endPoint x: 339, endPoint y: 265, distance: 37.1
click at [339, 265] on div "Team Activity 2: Implementation Action Plan As a team, create your 30, 60, 90-d…" at bounding box center [402, 195] width 202 height 171
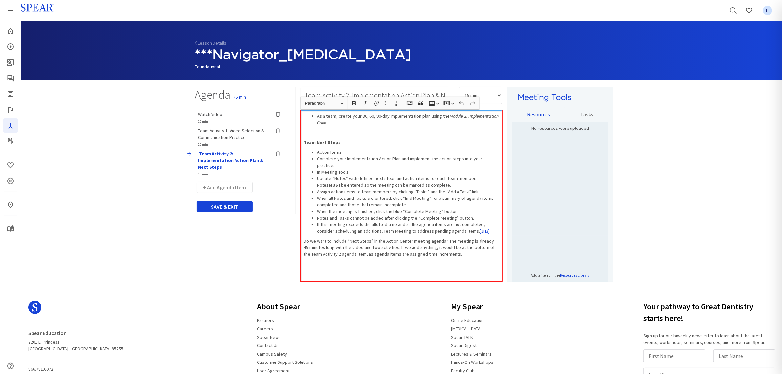
scroll to position [12, 0]
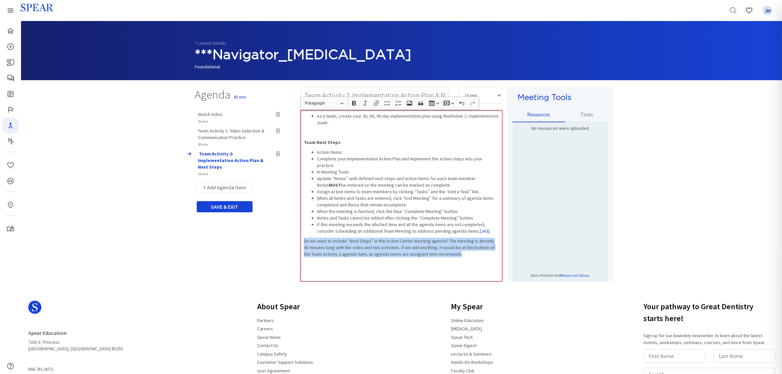
drag, startPoint x: 304, startPoint y: 241, endPoint x: 462, endPoint y: 253, distance: 158.5
click at [462, 253] on p "Do we want to include “Next Steps” in the Action Center meeting agenda? The mee…" at bounding box center [401, 248] width 195 height 20
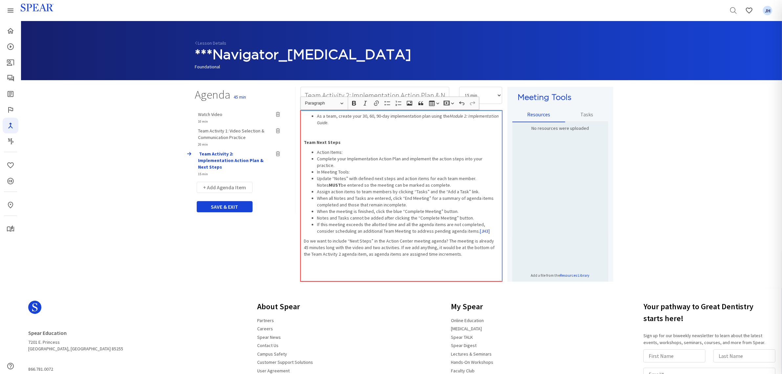
scroll to position [0, 0]
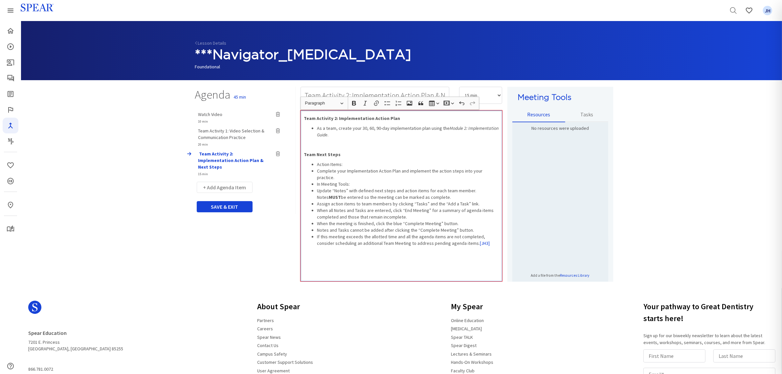
click at [387, 260] on p "Rich Text Editor, main" at bounding box center [401, 263] width 195 height 7
click at [418, 149] on div "Team Activity 2: Implementation Action Plan As a team, create your 30, 60, 90-d…" at bounding box center [402, 195] width 202 height 171
click at [316, 171] on ul "Action Items: Complete your Implementation Action Plan and implement the action…" at bounding box center [401, 203] width 195 height 85
click at [317, 191] on li "Update “Notes” with defined next steps and action items for each team member. N…" at bounding box center [408, 193] width 182 height 13
click at [316, 205] on ul "Action Items: Complete your Implementation Action Plan and implement the action…" at bounding box center [401, 203] width 195 height 85
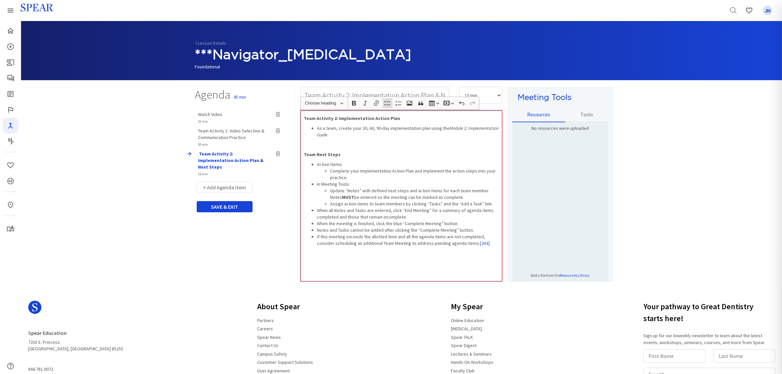
click at [317, 231] on li "Notes and Tasks cannot be added after clicking the “Complete Meeting” button." at bounding box center [408, 230] width 182 height 7
click at [316, 237] on ul "Action Items: Complete your Implementation Action Plan and implement the action…" at bounding box center [401, 203] width 195 height 85
click at [387, 107] on button "Bulleted List Bulleted List" at bounding box center [388, 103] width 10 height 10
click at [457, 247] on p "If this meeting exceeds the allotted time and all the agenda items are not comp…" at bounding box center [401, 243] width 195 height 13
click at [463, 257] on p "Rich Text Editor, main" at bounding box center [401, 256] width 195 height 7
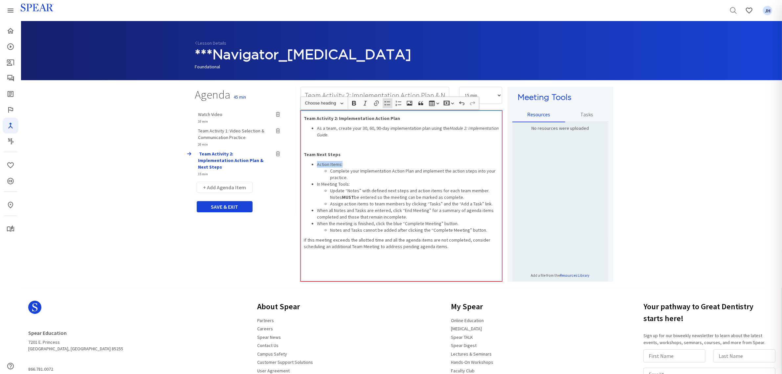
drag, startPoint x: 318, startPoint y: 165, endPoint x: 364, endPoint y: 130, distance: 57.9
click at [342, 165] on li "Action Items: Complete your Implementation Action Plan and implement the action…" at bounding box center [408, 171] width 182 height 20
click at [353, 103] on icon "button" at bounding box center [354, 103] width 4 height 5
drag, startPoint x: 316, startPoint y: 184, endPoint x: 349, endPoint y: 184, distance: 33.2
click at [349, 184] on ul "Action Items: Complete your Implementation Action Plan and implement the action…" at bounding box center [401, 197] width 195 height 72
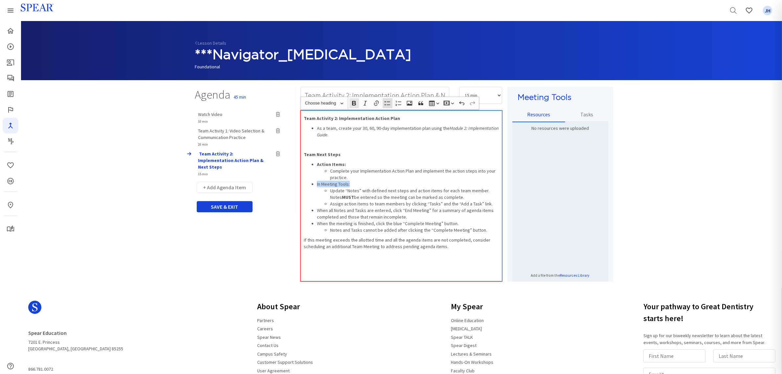
click at [353, 103] on icon "button" at bounding box center [354, 103] width 4 height 5
click at [434, 273] on p "Rich Text Editor, main" at bounding box center [401, 276] width 195 height 7
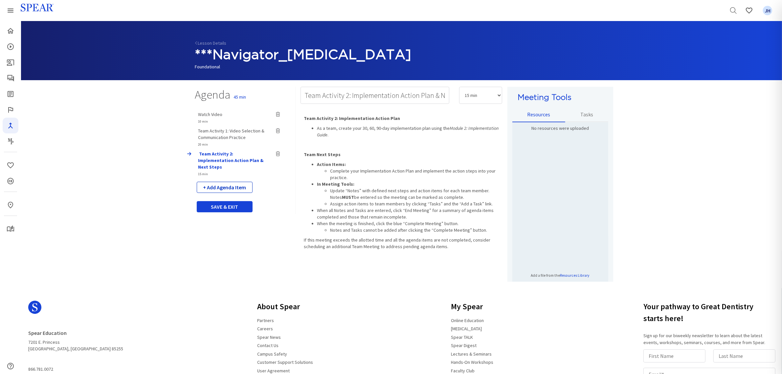
click at [234, 182] on button "+ Add Agenda Item" at bounding box center [225, 187] width 56 height 11
select select "5"
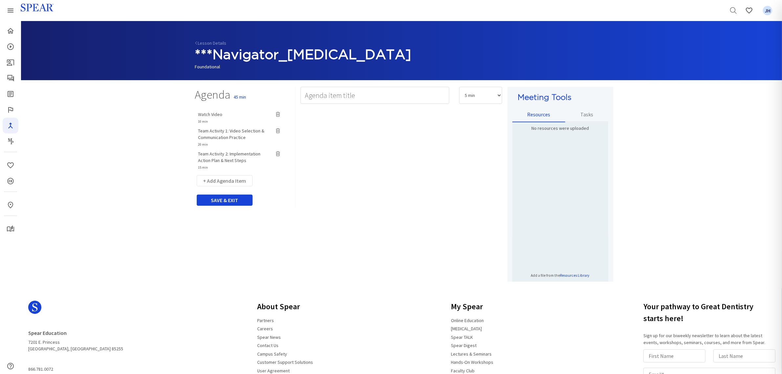
click at [225, 132] on span "Team Activity 1: Video Selection & Communication Practice" at bounding box center [231, 134] width 66 height 12
type input "Team Activity 1: Video Selection & Communication Practice"
select select "20"
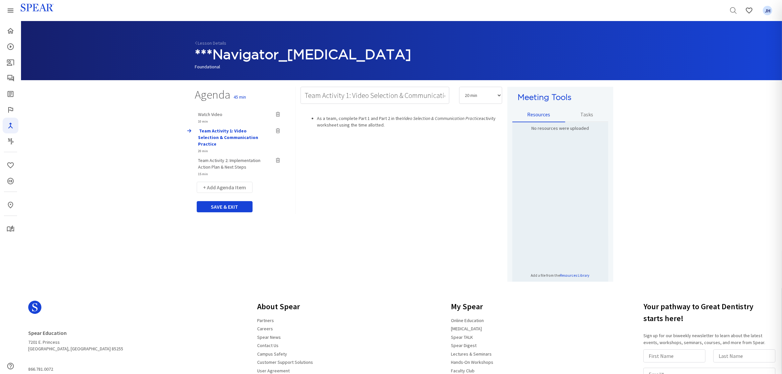
click at [216, 113] on div "Watch Video 10 min Team Activity 1: Video Selection & Communication Practice 20…" at bounding box center [242, 142] width 105 height 69
click at [216, 113] on span "Watch Video" at bounding box center [210, 114] width 24 height 6
type input "Watch Video"
select select "10"
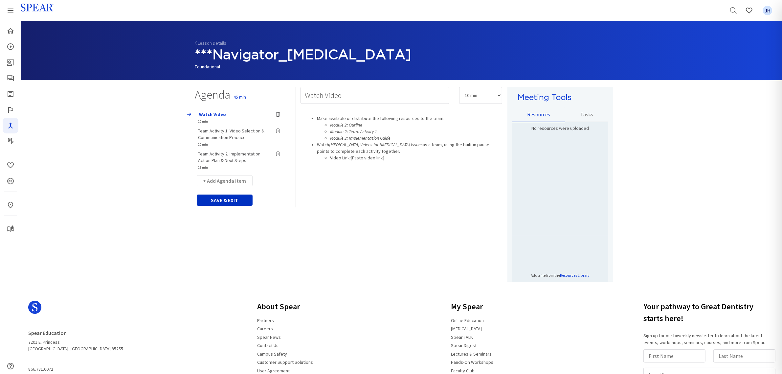
click at [235, 201] on button "SAVE & EXIT" at bounding box center [225, 199] width 56 height 11
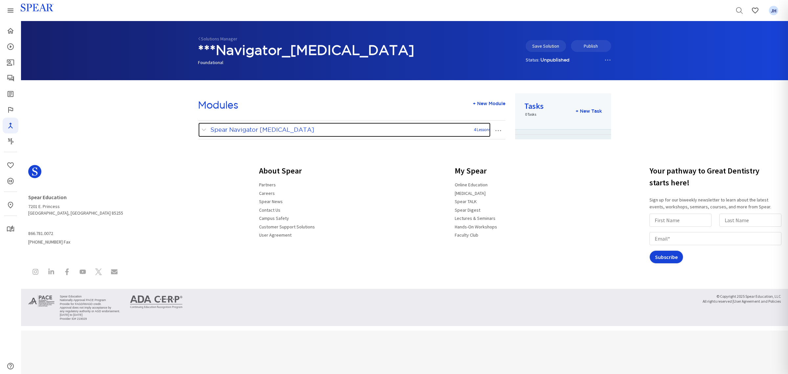
click at [205, 129] on span at bounding box center [205, 129] width 8 height 9
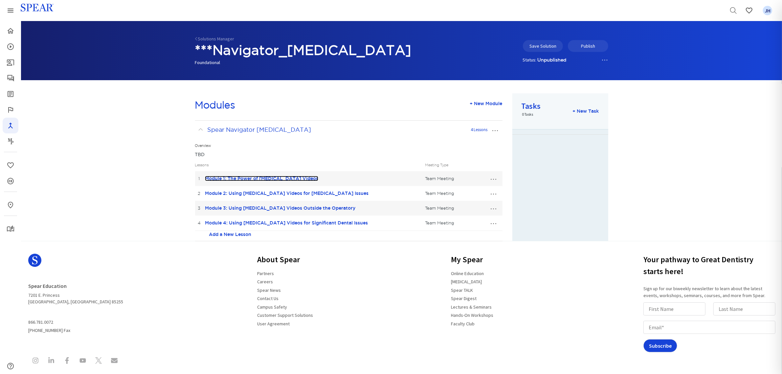
click at [248, 177] on link "Module 1: The Power of [MEDICAL_DATA] Videos" at bounding box center [261, 178] width 113 height 5
click at [495, 178] on button "…" at bounding box center [493, 178] width 14 height 11
click at [467, 191] on link "Edit Lesson" at bounding box center [472, 190] width 58 height 9
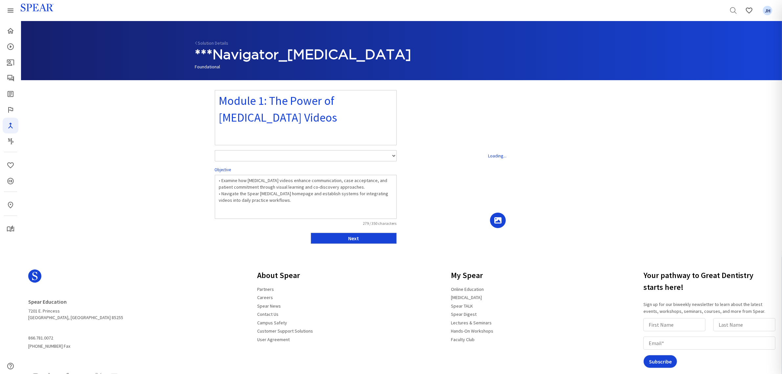
select select "number:1"
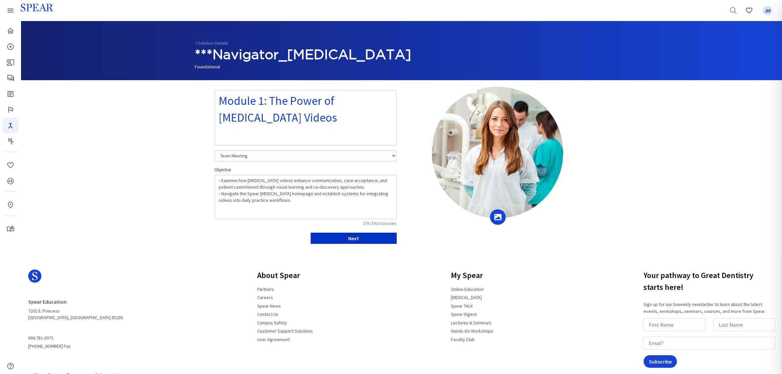
click at [384, 239] on button "Next" at bounding box center [354, 238] width 86 height 11
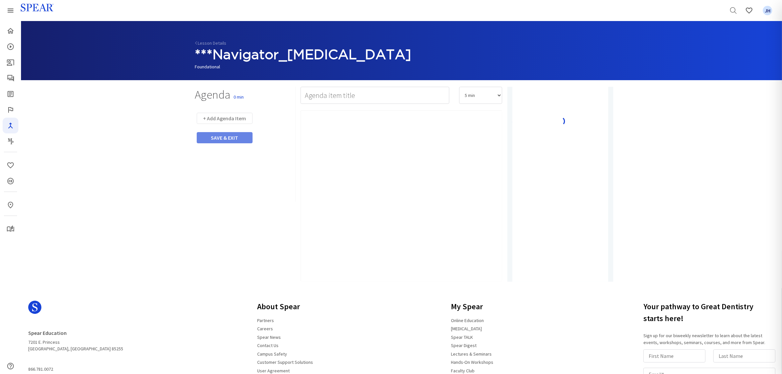
type input "Watch Video"
select select "10"
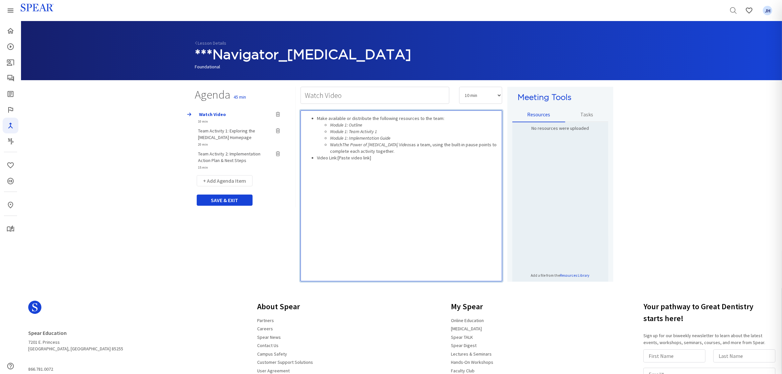
click at [329, 146] on ul "Module 1: Outline Module 1: Team Activity 1 Module 1: Implementation Guide Watc…" at bounding box center [408, 138] width 182 height 33
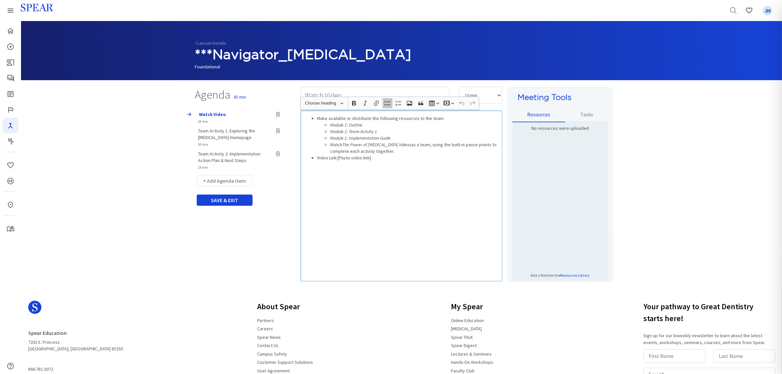
click at [386, 103] on icon "button" at bounding box center [387, 103] width 7 height 7
click at [389, 104] on icon "button" at bounding box center [387, 103] width 7 height 7
click at [316, 158] on ul "Make available or distribute the following resources to the team: Module 1: Out…" at bounding box center [401, 138] width 195 height 46
click at [413, 206] on div "Make available or distribute the following resources to the team: Module 1: Out…" at bounding box center [402, 195] width 202 height 171
click at [233, 137] on span "Team Activity 1: Exploring the [MEDICAL_DATA] Homepage" at bounding box center [226, 134] width 57 height 12
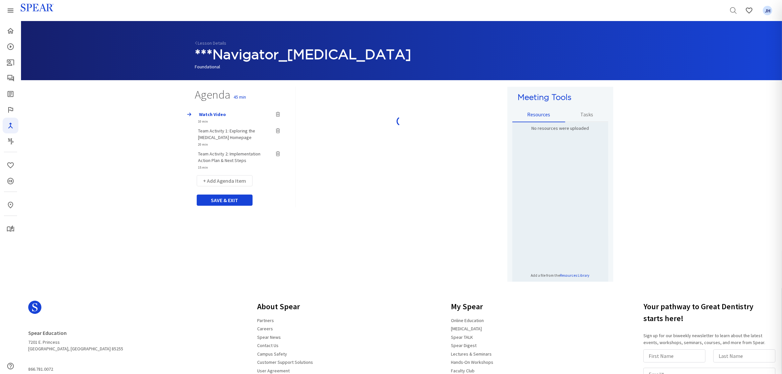
type input "Team Activity 1: Exploring the [MEDICAL_DATA] Homepage"
select select "20"
click at [241, 154] on span "Team Activity 2: Implementation Action Plan & Next Steps" at bounding box center [229, 157] width 62 height 12
type input "Team Activity 2: Implementation Action Plan & Next Steps"
select select "15"
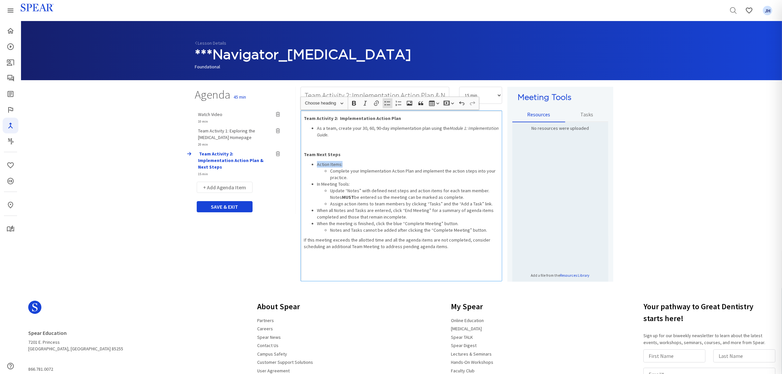
drag, startPoint x: 316, startPoint y: 164, endPoint x: 342, endPoint y: 165, distance: 26.0
click at [342, 165] on ul "Action Items: Complete your Implementation Action Plan and implement the action…" at bounding box center [401, 197] width 195 height 72
click at [356, 103] on icon "button" at bounding box center [354, 103] width 7 height 7
drag, startPoint x: 316, startPoint y: 181, endPoint x: 351, endPoint y: 183, distance: 34.6
click at [351, 183] on ul "Action Items: Complete your Implementation Action Plan and implement the action…" at bounding box center [401, 197] width 195 height 72
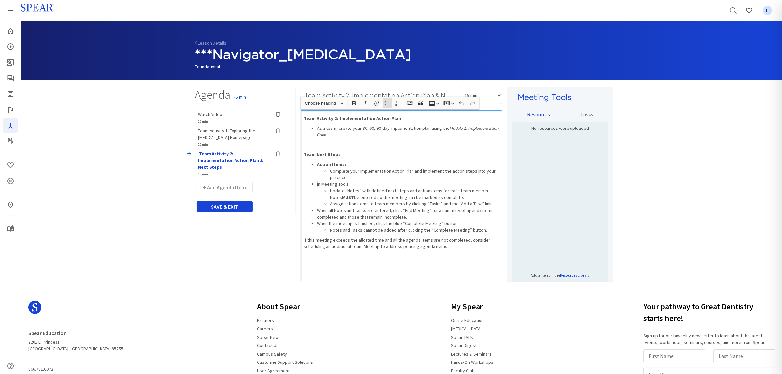
drag, startPoint x: 323, startPoint y: 183, endPoint x: 353, endPoint y: 182, distance: 29.6
click at [354, 182] on li "In Meeting Tools: Update “Notes” with defined next steps and action items for e…" at bounding box center [408, 194] width 182 height 26
drag, startPoint x: 319, startPoint y: 183, endPoint x: 350, endPoint y: 183, distance: 30.9
click at [352, 183] on li "In Meeting Tools: Update “Notes” with defined next steps and action items for e…" at bounding box center [408, 194] width 182 height 26
drag, startPoint x: 349, startPoint y: 183, endPoint x: 356, endPoint y: 183, distance: 6.6
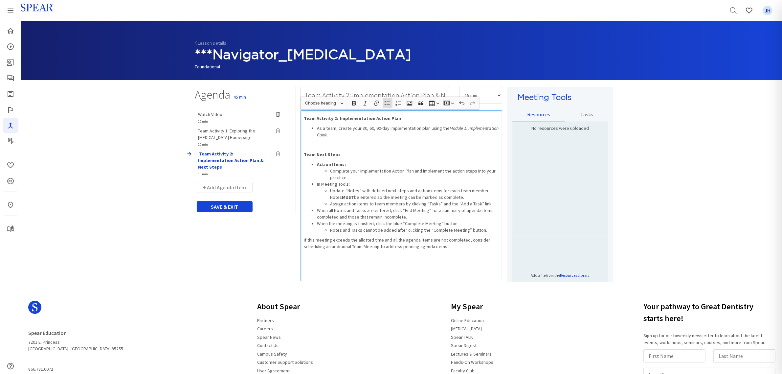
click at [350, 183] on li "In Meeting Tools: Update “Notes” with defined next steps and action items for e…" at bounding box center [408, 194] width 182 height 26
drag, startPoint x: 349, startPoint y: 184, endPoint x: 319, endPoint y: 183, distance: 30.3
click at [316, 183] on ul "Action Items: Complete your Implementation Action Plan and implement the action…" at bounding box center [401, 197] width 195 height 72
click at [355, 102] on icon "button" at bounding box center [354, 103] width 4 height 5
click at [437, 156] on p "Team Next Steps" at bounding box center [401, 154] width 195 height 7
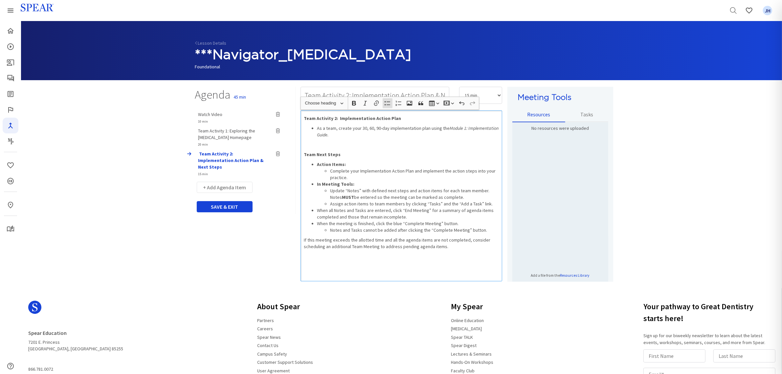
click at [348, 176] on li "Complete your Implementation Action Plan and implement the action steps into yo…" at bounding box center [414, 174] width 169 height 13
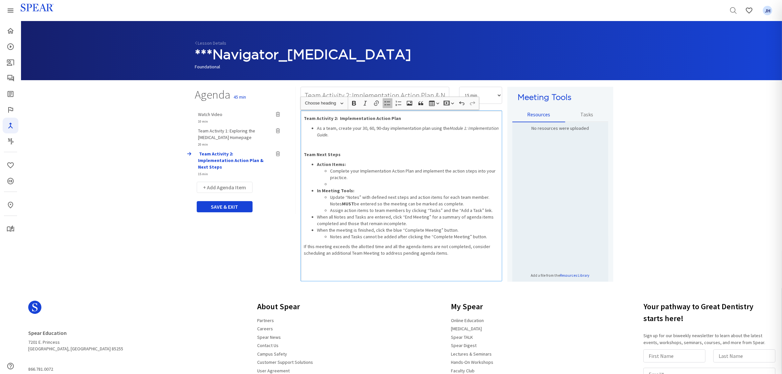
click at [386, 102] on icon "button" at bounding box center [387, 103] width 7 height 7
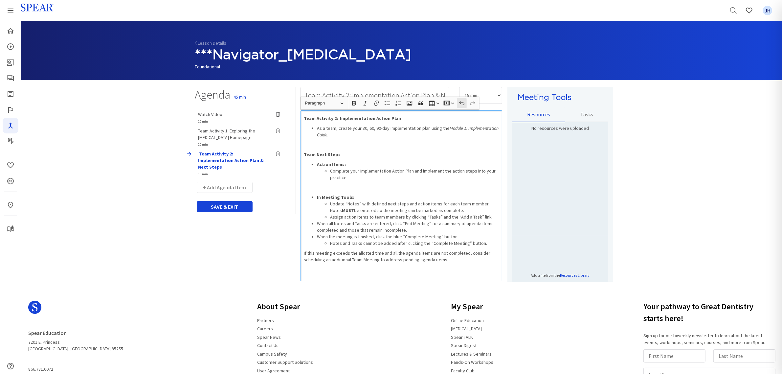
click at [462, 103] on icon "button" at bounding box center [462, 103] width 7 height 7
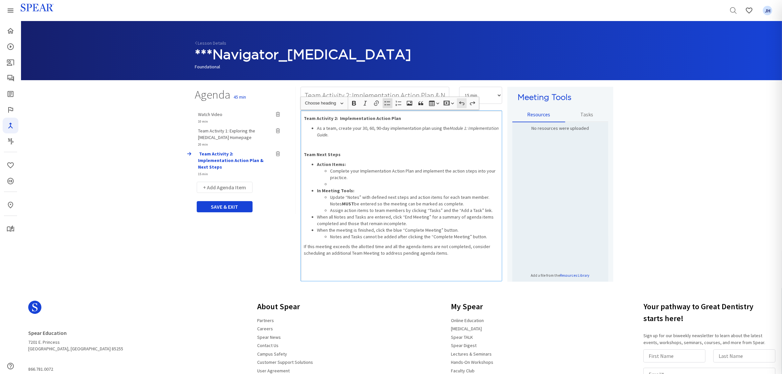
click at [462, 104] on icon "button" at bounding box center [462, 103] width 7 height 7
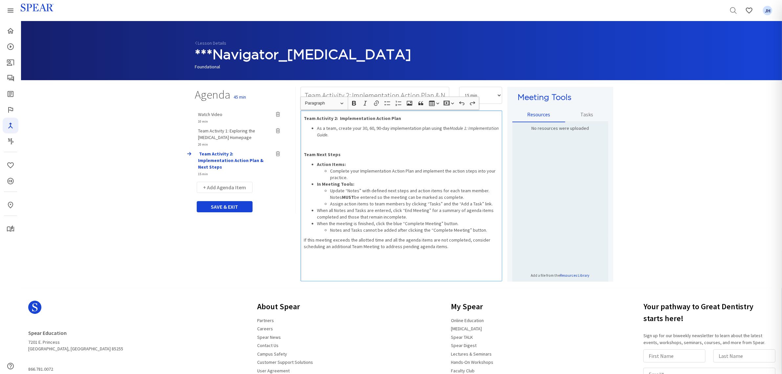
click at [431, 260] on div "Team Activity 2: Implementation Action Plan As a team, create your 30, 60, 90-d…" at bounding box center [402, 195] width 202 height 171
click at [230, 182] on button "+ Add Agenda Item" at bounding box center [225, 187] width 56 height 11
select select "5"
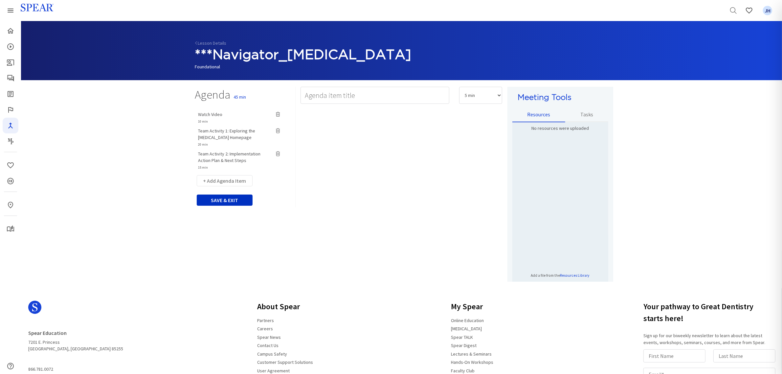
click at [232, 200] on button "SAVE & EXIT" at bounding box center [225, 199] width 56 height 11
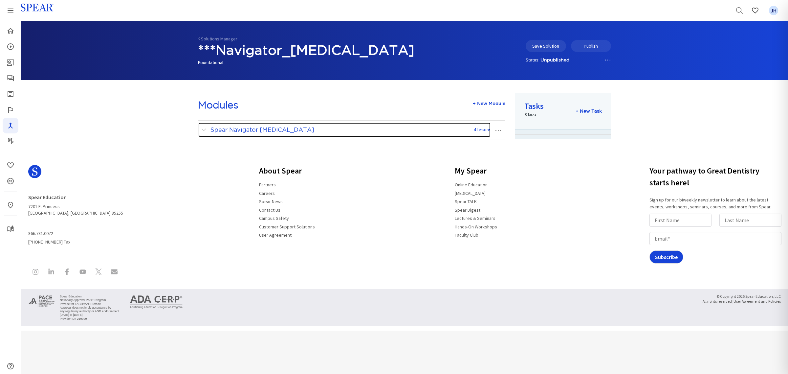
click at [206, 130] on span at bounding box center [205, 129] width 8 height 9
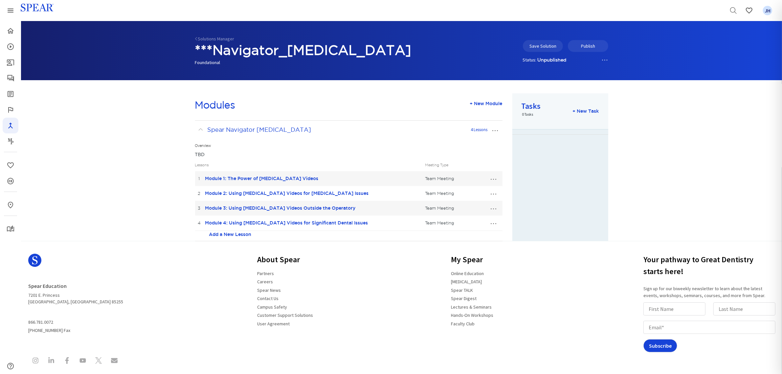
click at [494, 209] on button "…" at bounding box center [493, 208] width 14 height 11
click at [477, 221] on link "Edit Lesson" at bounding box center [472, 220] width 58 height 9
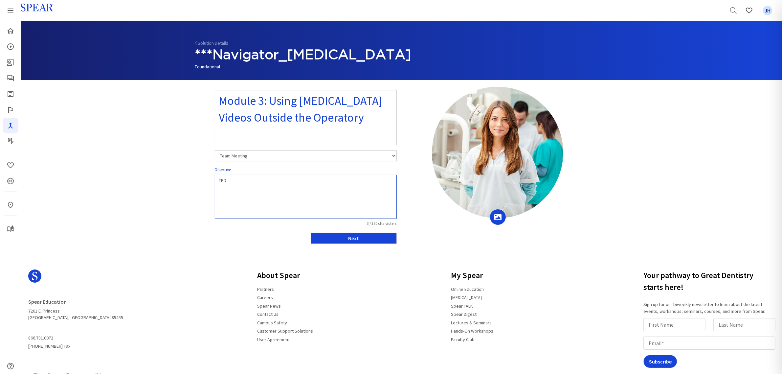
click at [234, 182] on textarea "TBD" at bounding box center [306, 197] width 182 height 44
click at [232, 183] on textarea "TBD" at bounding box center [306, 197] width 182 height 44
type textarea "T"
click at [219, 184] on textarea at bounding box center [306, 197] width 182 height 44
paste textarea "• Create and deploy customized lobby video playlists that enhance the patient e…"
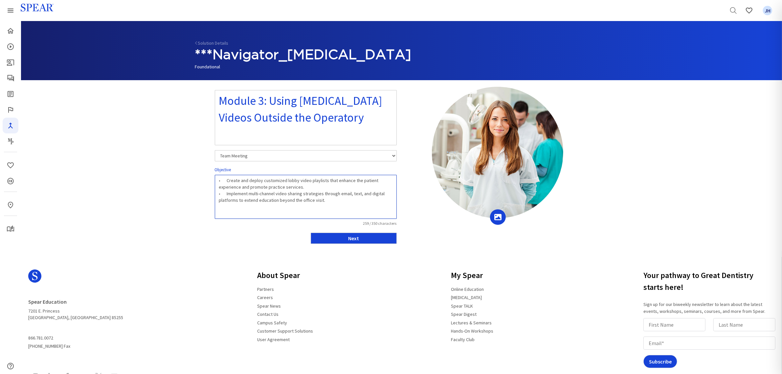
click at [227, 181] on textarea "• Create and deploy customized lobby video playlists that enhance the patient e…" at bounding box center [306, 197] width 182 height 44
click at [226, 195] on textarea "• Create and deploy customized lobby video playlists that enhance the patient e…" at bounding box center [306, 197] width 182 height 44
type textarea "• Create and deploy customized lobby video playlists that enhance the patient e…"
click at [365, 238] on button "Next" at bounding box center [354, 238] width 86 height 11
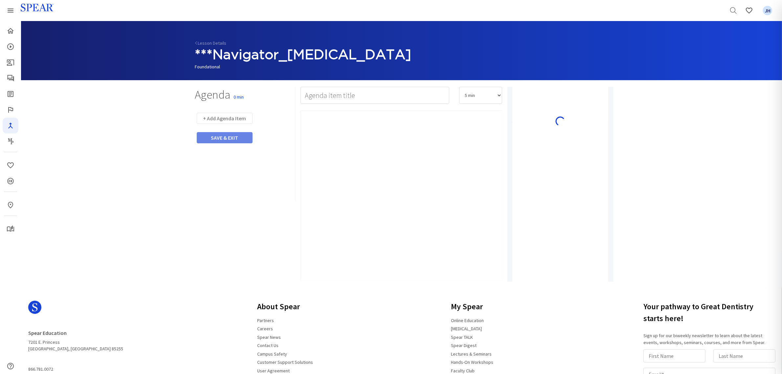
type input "Video"
select select "10"
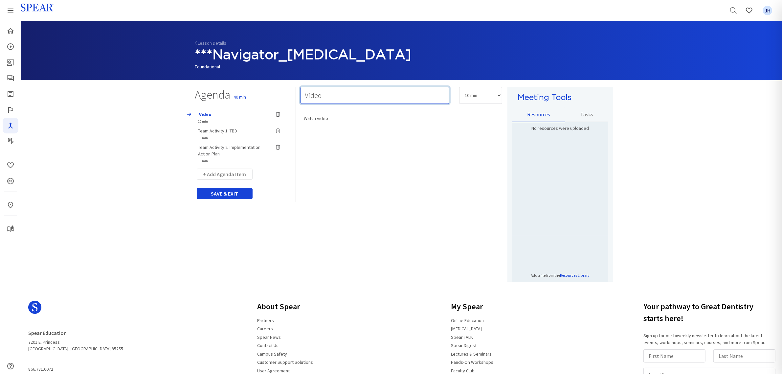
click at [306, 94] on input "Video" at bounding box center [375, 95] width 149 height 17
type input "Watch Video"
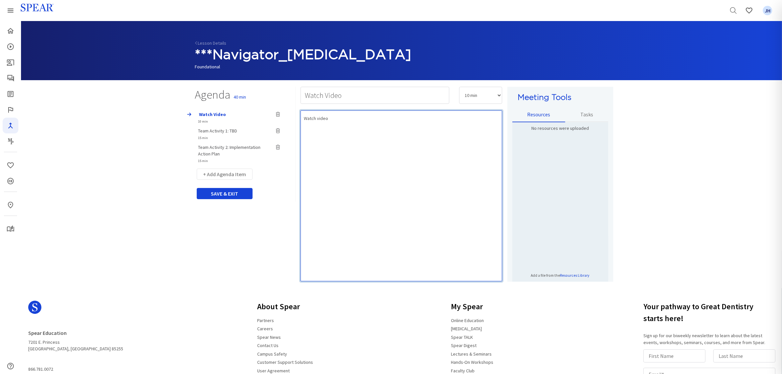
click at [391, 163] on div "Watch video" at bounding box center [402, 195] width 202 height 171
click at [331, 127] on div "Watch video" at bounding box center [402, 195] width 202 height 171
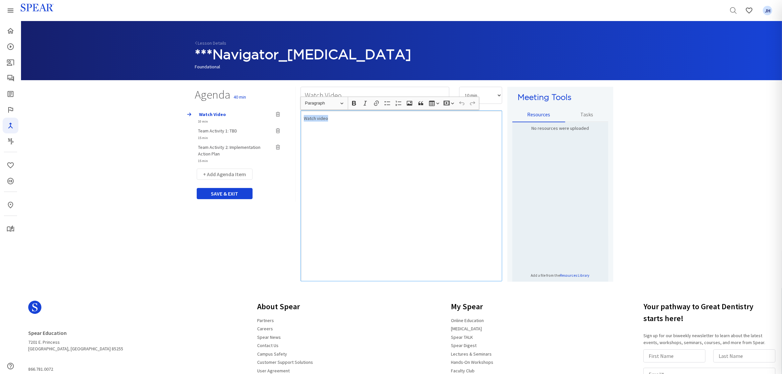
drag, startPoint x: 303, startPoint y: 119, endPoint x: 334, endPoint y: 120, distance: 31.2
click at [334, 120] on div "Watch video" at bounding box center [402, 195] width 202 height 171
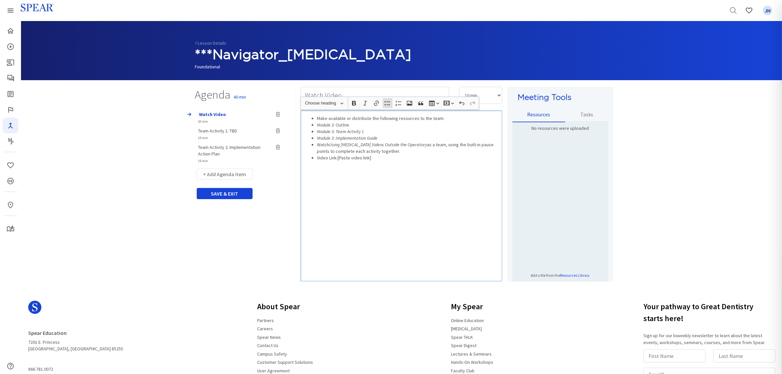
click at [316, 124] on ul "Make available or distribute the following resources to the team: Module 3: Out…" at bounding box center [401, 138] width 195 height 46
click at [318, 130] on icon "Module 3: Team Activity 1" at bounding box center [340, 131] width 47 height 6
click at [316, 137] on ul "Make available or distribute the following resources to the team: Module 3: Out…" at bounding box center [401, 138] width 195 height 46
click at [316, 157] on ul "Make available or distribute the following resources to the team: Module 3: Out…" at bounding box center [401, 138] width 195 height 46
click at [401, 185] on div "Make available or distribute the following resources to the team: Module 3: Out…" at bounding box center [402, 195] width 202 height 171
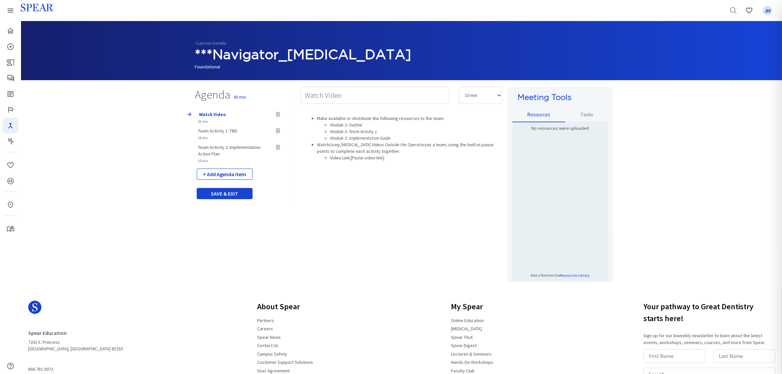
click at [229, 176] on button "+ Add Agenda Item" at bounding box center [225, 174] width 56 height 11
select select "5"
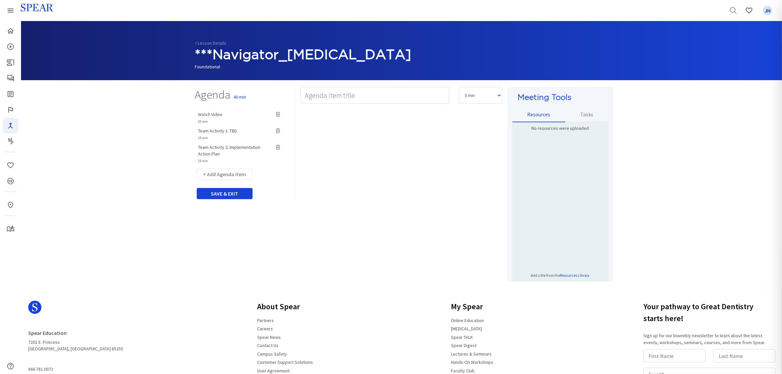
click at [228, 131] on span "Team Activity 1: TBD" at bounding box center [217, 131] width 39 height 6
type input "Team Activity 1: TBD"
click at [498, 96] on select "5 min 10 min 15 min 20 min 25 min 30 min 35 min 40 min 45 min 60 min 75 min 90 …" at bounding box center [480, 95] width 43 height 17
select select "20"
click at [459, 87] on select "5 min 10 min 15 min 20 min 25 min 30 min 35 min 40 min 45 min 60 min 75 min 90 …" at bounding box center [480, 95] width 43 height 17
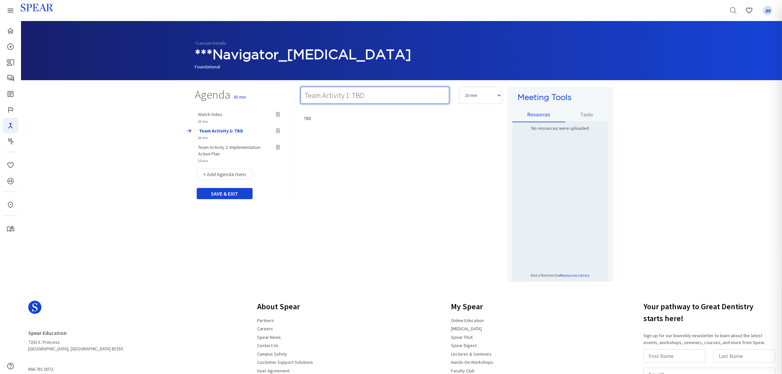
click at [370, 97] on input "Team Activity 1: TBD" at bounding box center [375, 95] width 149 height 17
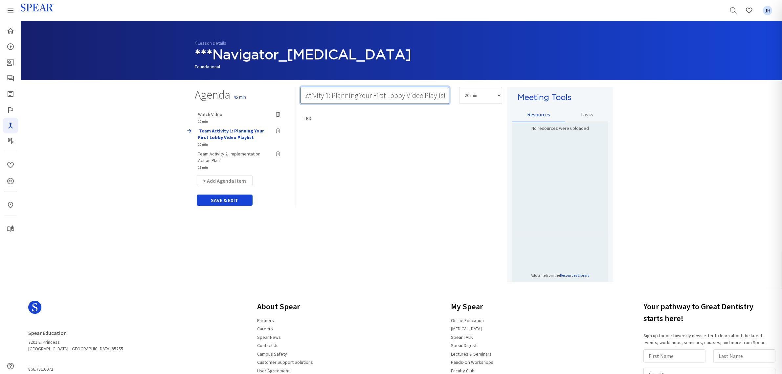
type input "Team Activity 1: Planning Your First Lobby Video Playlist"
drag, startPoint x: 363, startPoint y: 182, endPoint x: 362, endPoint y: 178, distance: 3.8
click at [362, 179] on div "TBD" at bounding box center [402, 195] width 202 height 171
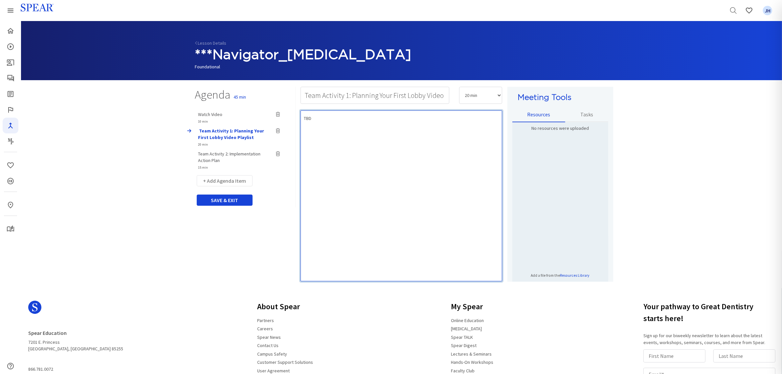
click at [317, 117] on p "TBD" at bounding box center [401, 118] width 195 height 7
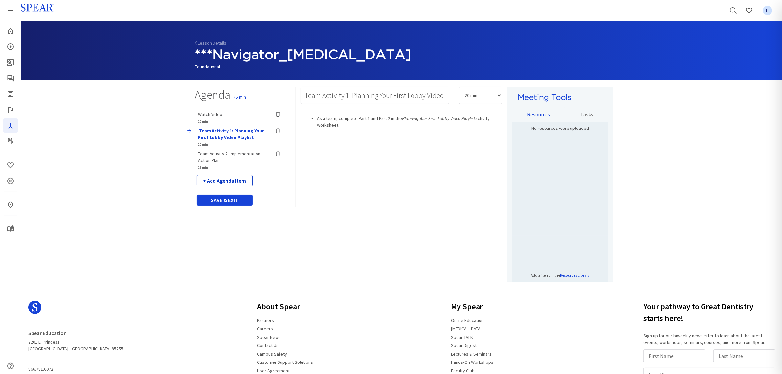
click at [235, 182] on button "+ Add Agenda Item" at bounding box center [225, 180] width 56 height 11
select select "5"
click at [237, 153] on span "Team Activity 2: Implementation Action Plan" at bounding box center [229, 157] width 62 height 12
type input "Team Activity 2: Implementation Action Plan"
select select "15"
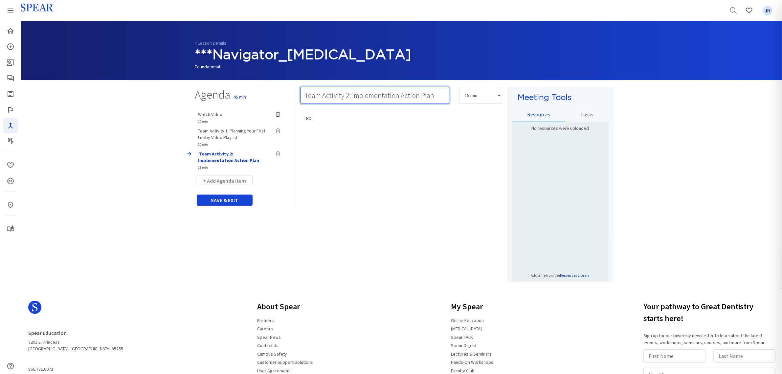
click at [436, 96] on input "Team Activity 2: Implementation Action Plan" at bounding box center [375, 95] width 149 height 17
type input "Team Activity 2: Implementation Action Plan & Next Steps"
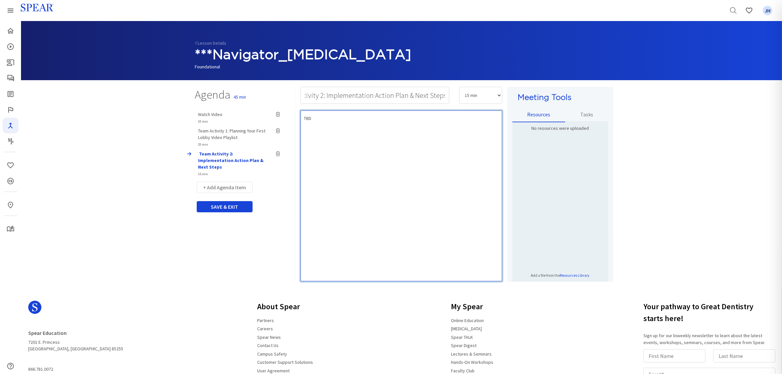
click at [341, 145] on div "TBD" at bounding box center [402, 195] width 202 height 171
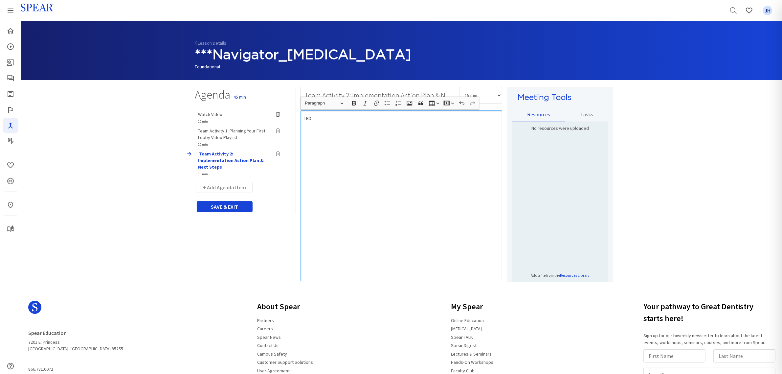
click at [316, 122] on div "TBD" at bounding box center [402, 195] width 202 height 171
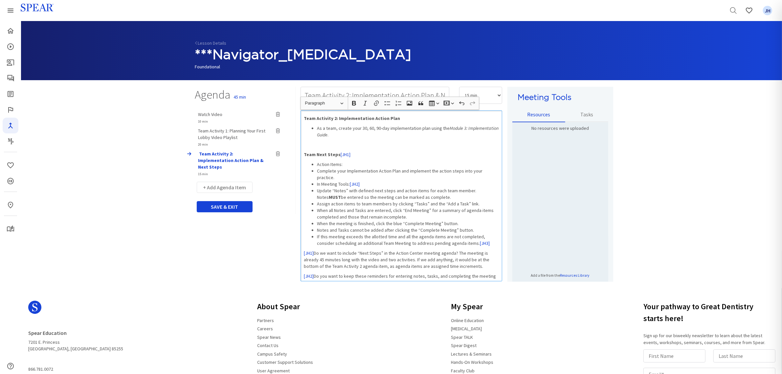
scroll to position [21, 0]
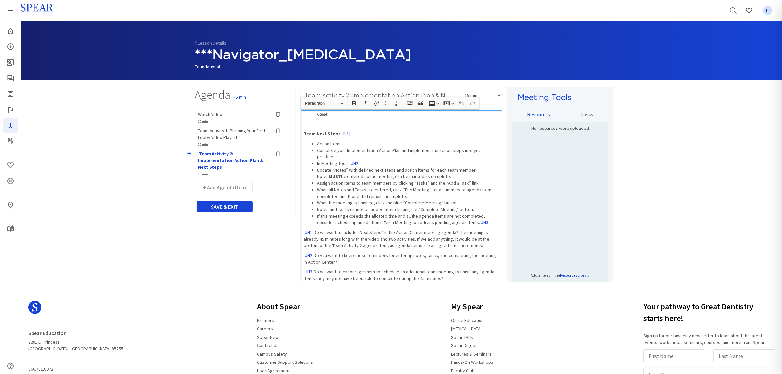
click at [351, 135] on p "Team Next Steps [JH1]" at bounding box center [401, 133] width 195 height 7
click at [362, 165] on li "In Meeting Tools: [JH2]" at bounding box center [408, 163] width 182 height 7
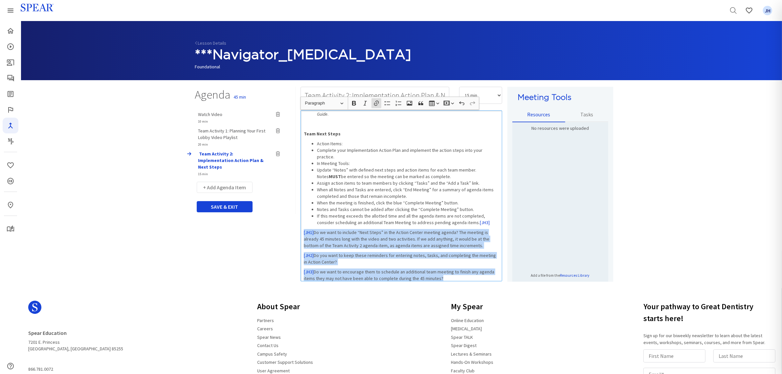
scroll to position [25, 0]
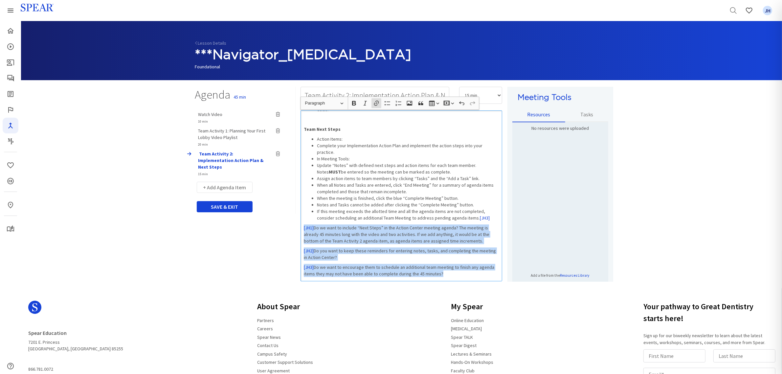
drag, startPoint x: 303, startPoint y: 234, endPoint x: 450, endPoint y: 278, distance: 153.7
click at [450, 278] on div "Team Activity 2: Implementation Action Plan As a team, create your 30, 60, 90-d…" at bounding box center [402, 195] width 202 height 171
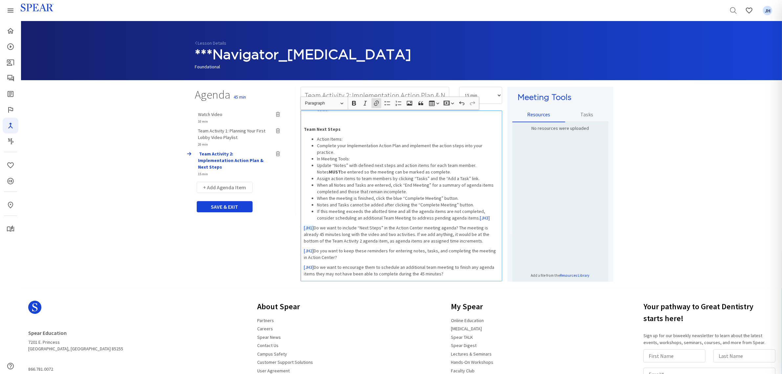
scroll to position [0, 0]
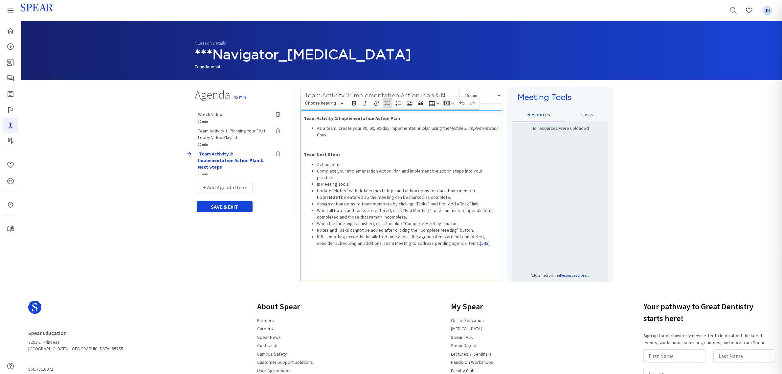
click at [316, 171] on ul "Action Items: Complete your Implementation Action Plan and implement the action…" at bounding box center [401, 203] width 195 height 85
click at [314, 191] on ul "Action Items: Complete your Implementation Action Plan and implement the action…" at bounding box center [401, 203] width 195 height 85
click at [316, 203] on ul "Action Items: Complete your Implementation Action Plan and implement the action…" at bounding box center [401, 203] width 195 height 85
drag, startPoint x: 316, startPoint y: 186, endPoint x: 348, endPoint y: 184, distance: 31.9
click at [348, 184] on ul "Action Items: Complete your Implementation Action Plan and implement the action…" at bounding box center [401, 203] width 195 height 85
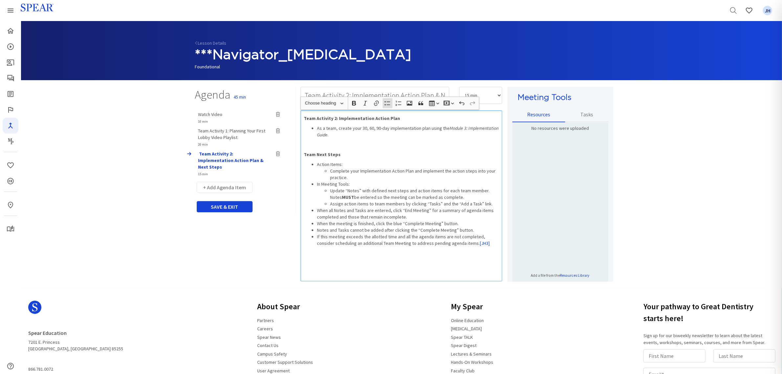
click at [350, 181] on ul "Action Items: Complete your Implementation Action Plan and implement the action…" at bounding box center [401, 203] width 195 height 85
drag, startPoint x: 349, startPoint y: 184, endPoint x: 316, endPoint y: 186, distance: 32.9
click at [316, 186] on ul "Action Items: Complete your Implementation Action Plan and implement the action…" at bounding box center [401, 203] width 195 height 85
click at [354, 104] on icon "button" at bounding box center [354, 103] width 7 height 7
drag, startPoint x: 342, startPoint y: 164, endPoint x: 317, endPoint y: 165, distance: 24.6
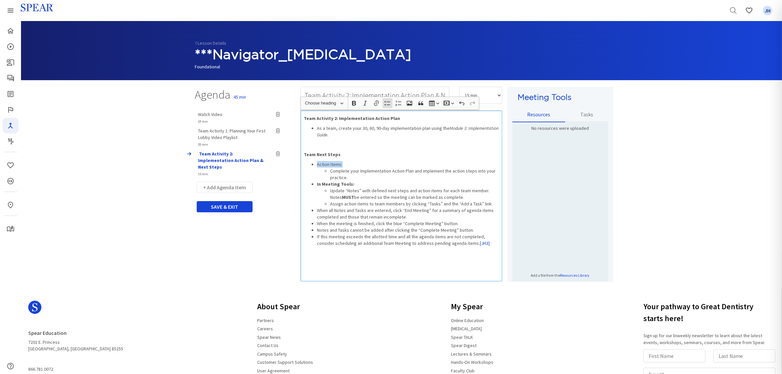
click at [317, 165] on li "Action Items: Complete your Implementation Action Plan and implement the action…" at bounding box center [408, 171] width 182 height 20
click at [356, 103] on icon "button" at bounding box center [354, 103] width 7 height 7
click at [383, 264] on div "Team Activity 2: Implementation Action Plan As a team, create your 30, 60, 90-d…" at bounding box center [402, 195] width 202 height 171
click at [470, 244] on li "If this meeting exceeds the allotted time and all the agenda items are not comp…" at bounding box center [408, 239] width 182 height 13
click at [459, 258] on div "Team Activity 2: Implementation Action Plan As a team, create your 30, 60, 90-d…" at bounding box center [402, 195] width 202 height 171
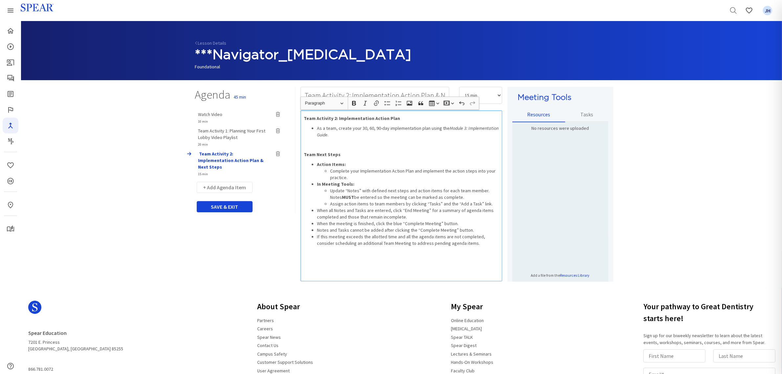
click at [317, 237] on li "If this meeting exceeds the allotted time and all the agenda items are not comp…" at bounding box center [408, 239] width 182 height 13
click at [388, 103] on icon "button" at bounding box center [387, 103] width 7 height 7
click at [388, 104] on icon "button" at bounding box center [387, 103] width 7 height 7
click at [416, 269] on div "Team Activity 2: Implementation Action Plan As a team, create your 30, 60, 90-d…" at bounding box center [402, 195] width 202 height 171
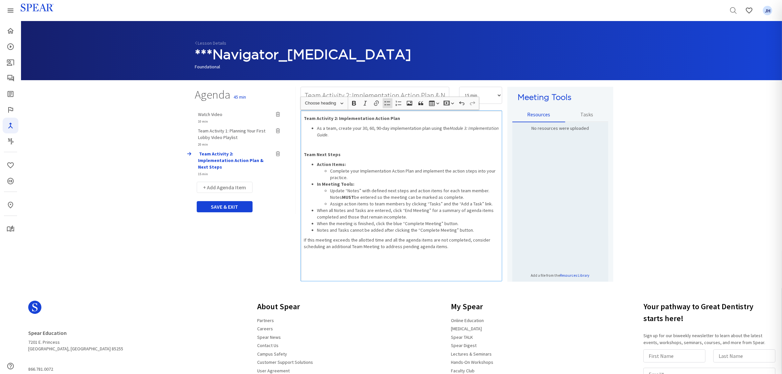
click at [316, 230] on ul "Action Items: Complete your Implementation Action Plan and implement the action…" at bounding box center [401, 197] width 195 height 72
click at [229, 182] on button "+ Add Agenda Item" at bounding box center [225, 187] width 56 height 11
select select "5"
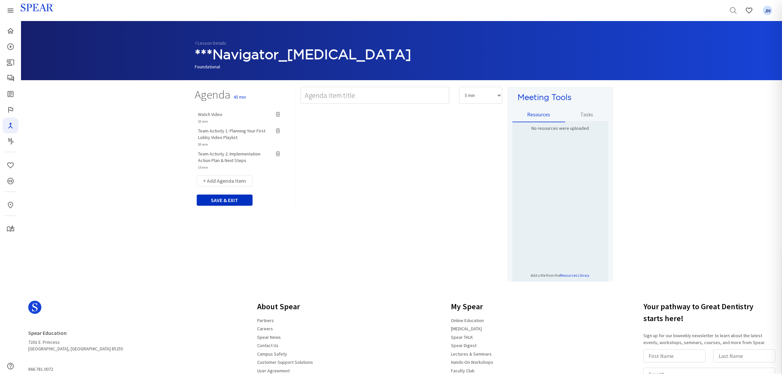
click at [234, 200] on button "SAVE & EXIT" at bounding box center [225, 199] width 56 height 11
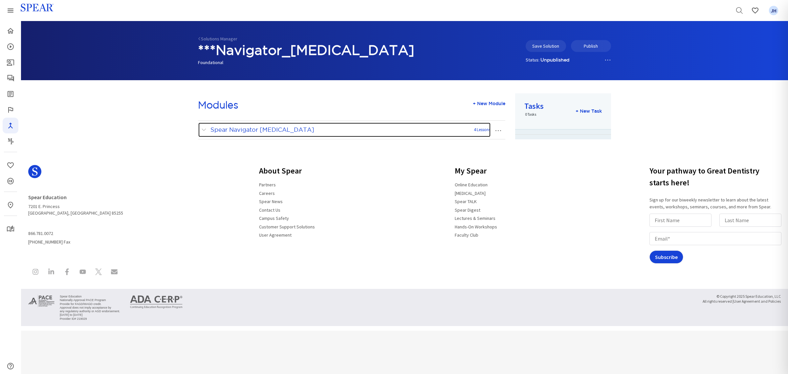
click at [204, 129] on span at bounding box center [205, 129] width 8 height 9
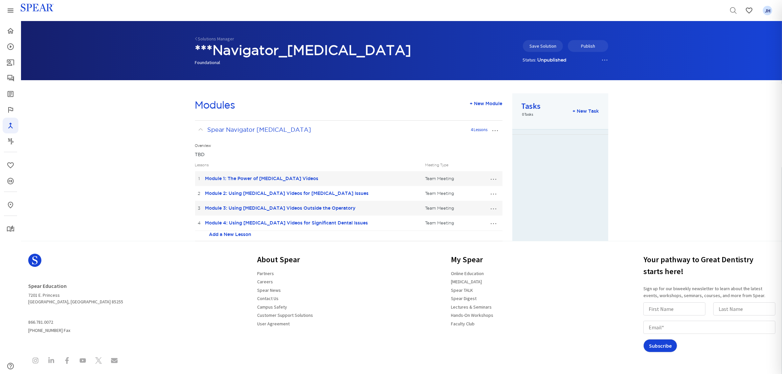
click at [493, 224] on button "…" at bounding box center [493, 222] width 14 height 11
click at [465, 236] on link "Edit Lesson" at bounding box center [472, 235] width 58 height 9
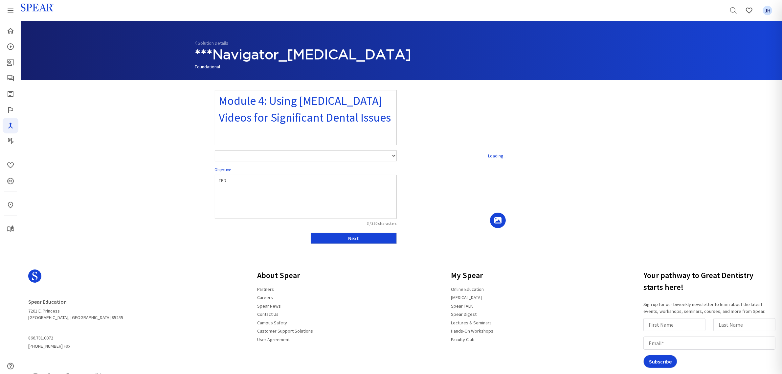
select select "number:1"
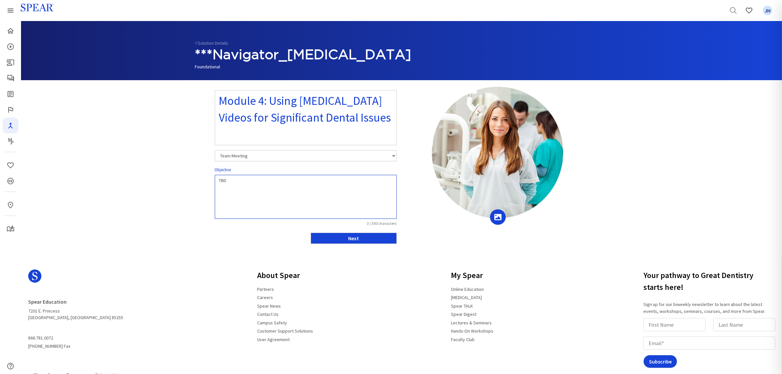
click at [240, 181] on textarea "TBD" at bounding box center [306, 197] width 182 height 44
drag, startPoint x: 219, startPoint y: 182, endPoint x: 231, endPoint y: 181, distance: 12.2
click at [231, 181] on textarea "TBD" at bounding box center [306, 197] width 182 height 44
paste textarea "1. Recognize how chairside condition videos help patients understand diagnosed …"
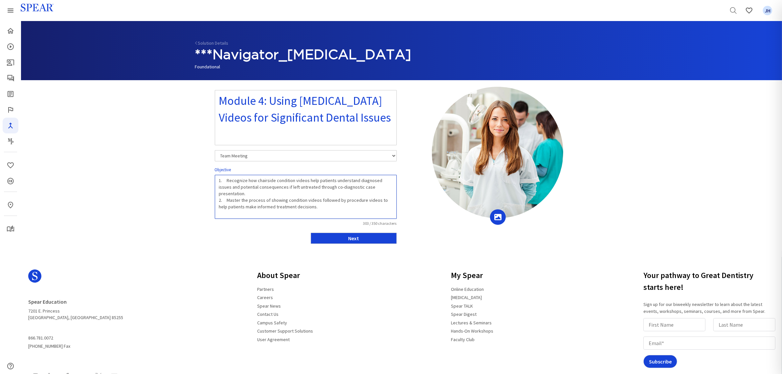
click at [227, 182] on textarea "1. Recognize how chairside condition videos help patients understand diagnosed …" at bounding box center [306, 197] width 182 height 44
drag, startPoint x: 226, startPoint y: 193, endPoint x: 233, endPoint y: 194, distance: 7.0
click at [226, 193] on textarea "1. Recognize how chairside condition videos help patients understand diagnosed …" at bounding box center [306, 197] width 182 height 44
type textarea "1. Recognize how chairside condition videos help patients understand diagnosed …"
click at [364, 239] on button "Next" at bounding box center [354, 238] width 86 height 11
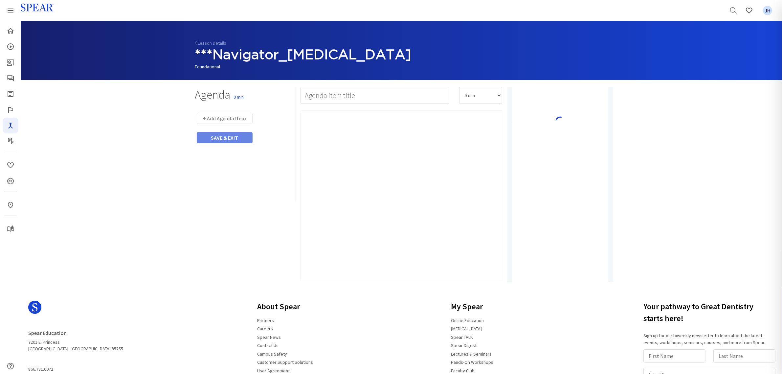
type input "Video"
select select "10"
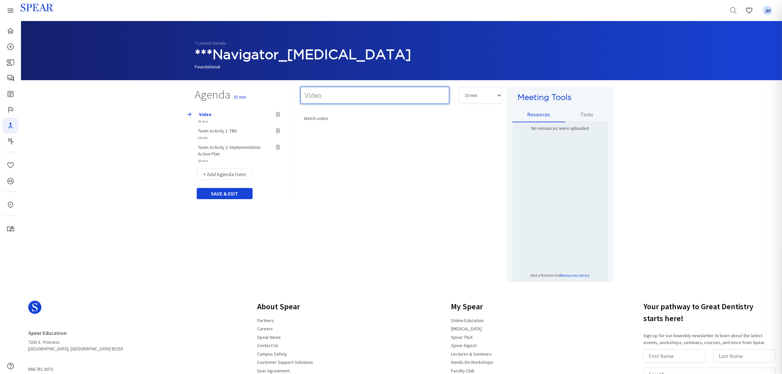
click at [325, 96] on input "Video" at bounding box center [375, 95] width 149 height 17
type input "V"
type input "Watch Video"
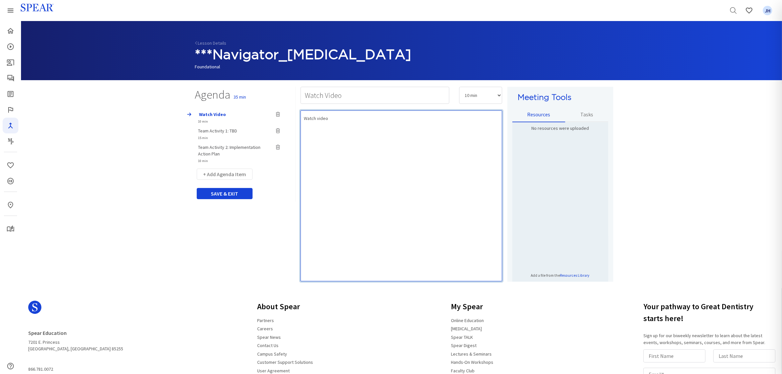
click at [367, 136] on div "Watch video" at bounding box center [402, 195] width 202 height 171
drag, startPoint x: 328, startPoint y: 118, endPoint x: 310, endPoint y: 117, distance: 17.7
click at [328, 118] on p "Watch video" at bounding box center [401, 118] width 195 height 7
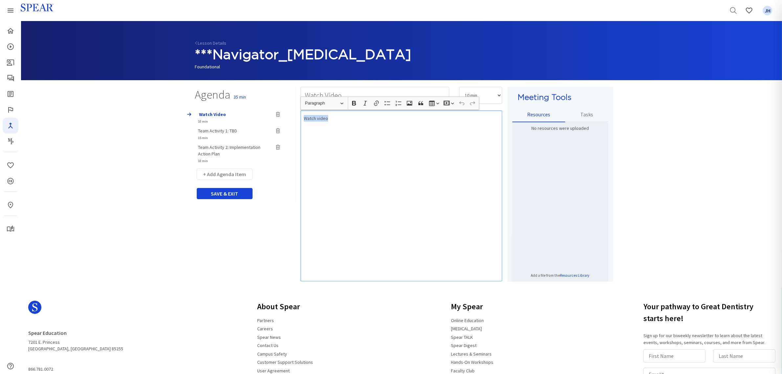
drag, startPoint x: 304, startPoint y: 119, endPoint x: 351, endPoint y: 120, distance: 46.3
click at [351, 120] on p "Watch video" at bounding box center [401, 118] width 195 height 7
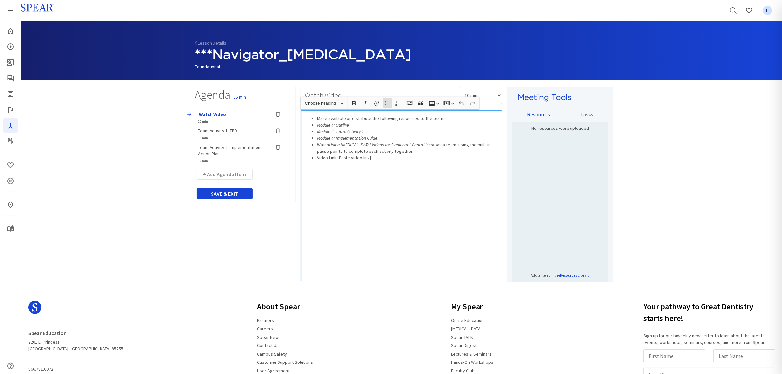
click at [317, 125] on icon "Module 4: Outline" at bounding box center [333, 125] width 32 height 6
click at [316, 133] on ul "Make available or distribute the following resources to the team: Module 4: Out…" at bounding box center [401, 138] width 195 height 46
click at [316, 138] on ul "Make available or distribute the following resources to the team: Module 4: Out…" at bounding box center [401, 138] width 195 height 46
click at [316, 157] on ul "Make available or distribute the following resources to the team: Module 4: Out…" at bounding box center [401, 138] width 195 height 46
click at [367, 191] on div "Make available or distribute the following resources to the team: Module 4: Out…" at bounding box center [402, 195] width 202 height 171
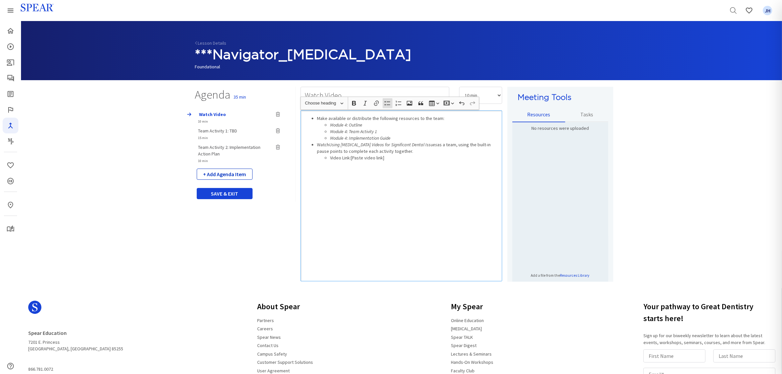
click at [232, 173] on button "+ Add Agenda Item" at bounding box center [225, 174] width 56 height 11
select select "5"
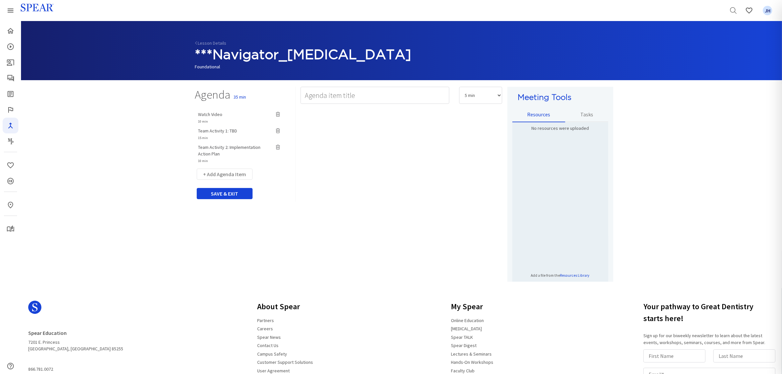
click at [234, 130] on span "Team Activity 1: TBD" at bounding box center [217, 131] width 39 height 6
type input "Team Activity 1: TBD"
select select "15"
click at [377, 93] on input "Team Activity 1: TBD" at bounding box center [375, 95] width 149 height 17
click at [353, 95] on input "Team Activity 1:" at bounding box center [375, 95] width 149 height 17
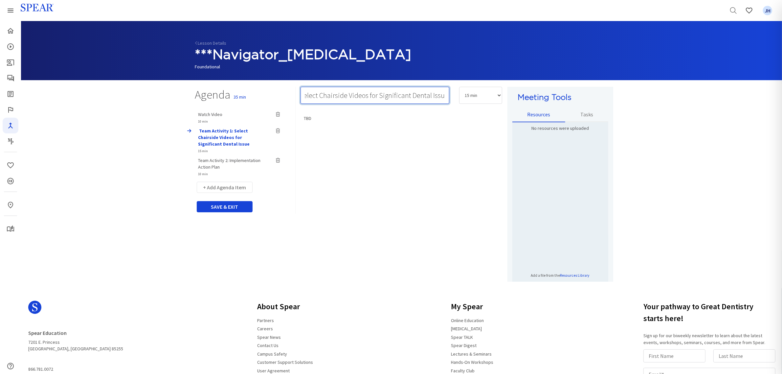
scroll to position [0, 56]
type input "Team Activity 1: Select Chairside Videos for Significant Dental Issues"
click at [500, 96] on select "5 min 10 min 15 min 20 min 25 min 30 min 35 min 40 min 45 min 60 min 75 min 90 …" at bounding box center [480, 95] width 43 height 17
select select "20"
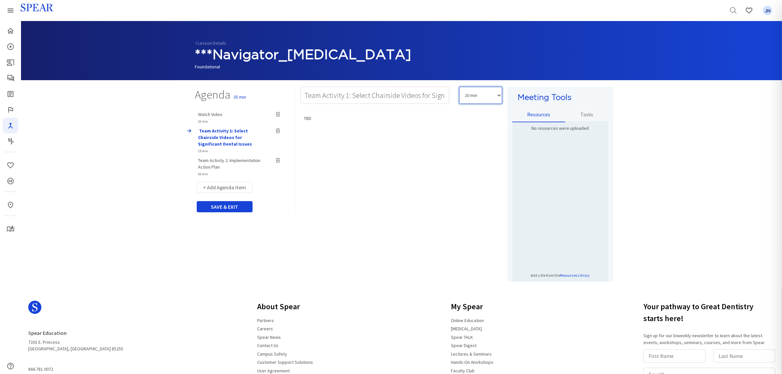
click at [459, 87] on select "5 min 10 min 15 min 20 min 25 min 30 min 35 min 40 min 45 min 60 min 75 min 90 …" at bounding box center [480, 95] width 43 height 17
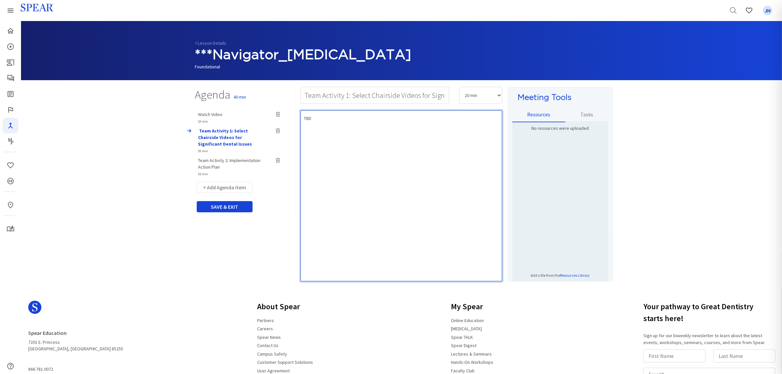
click at [383, 138] on div "TBD" at bounding box center [402, 195] width 202 height 171
drag, startPoint x: 303, startPoint y: 119, endPoint x: 318, endPoint y: 119, distance: 15.1
click at [318, 119] on div "TBD" at bounding box center [402, 195] width 202 height 171
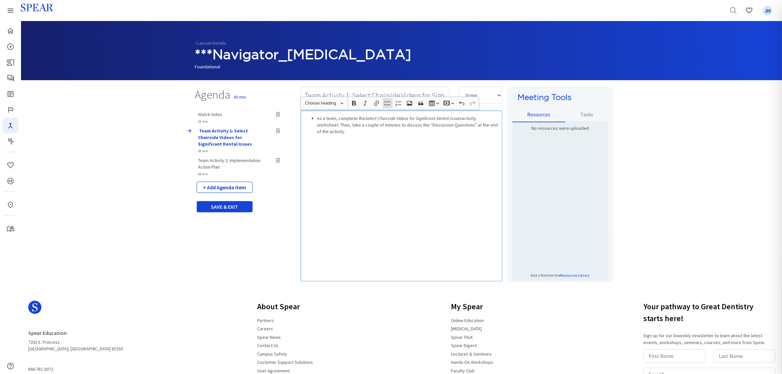
click at [237, 188] on button "+ Add Agenda Item" at bounding box center [225, 187] width 56 height 11
select select "5"
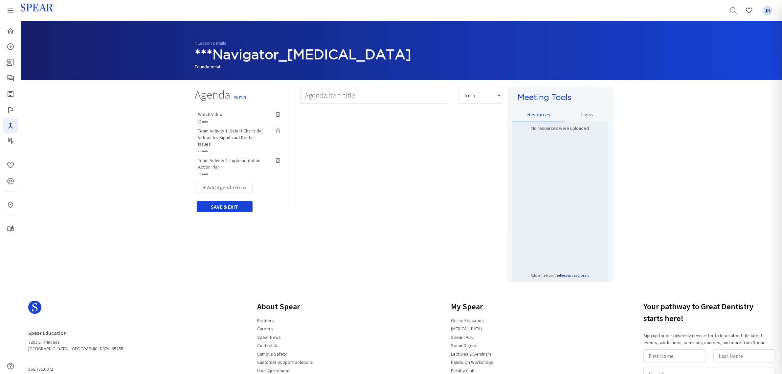
click at [248, 157] on span "Team Activity 2: Implementation Action Plan" at bounding box center [229, 163] width 62 height 12
type input "Team Activity 2: Implementation Action Plan"
select select "10"
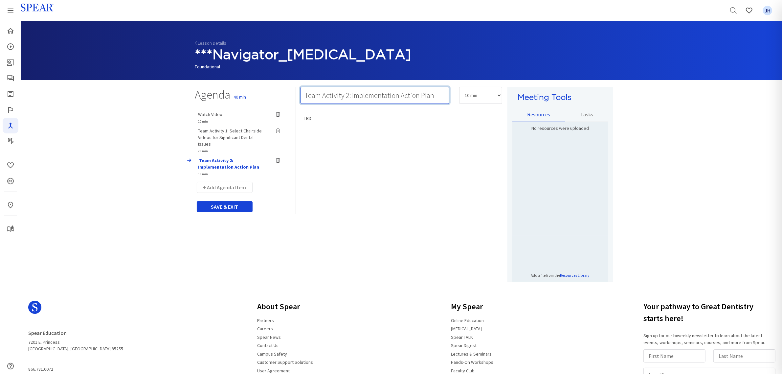
click at [439, 94] on input "Team Activity 2: Implementation Action Plan" at bounding box center [375, 95] width 149 height 17
type input "Team Activity 2: Implementation Action Plan & Next Steps"
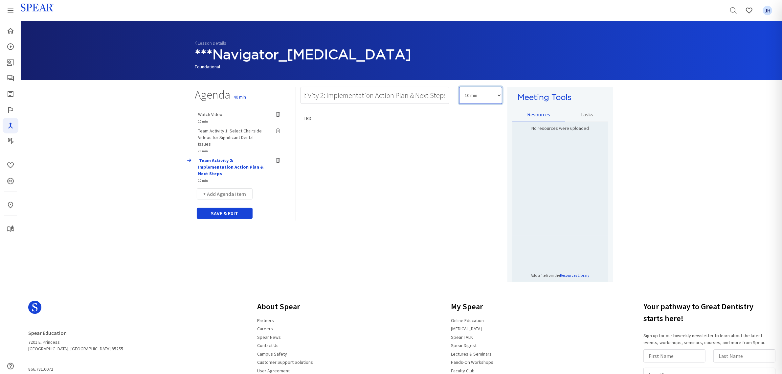
click at [498, 95] on select "5 min 10 min 15 min 20 min 25 min 30 min 35 min 40 min 45 min 60 min 75 min 90 …" at bounding box center [480, 95] width 43 height 17
select select "15"
click at [459, 87] on select "5 min 10 min 15 min 20 min 25 min 30 min 35 min 40 min 45 min 60 min 75 min 90 …" at bounding box center [480, 95] width 43 height 17
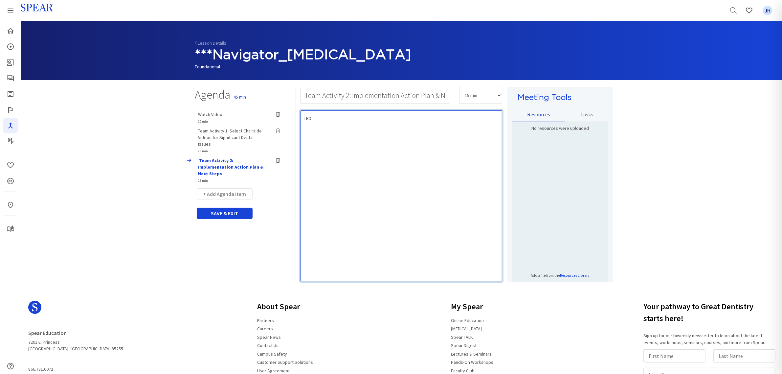
click at [390, 127] on div "TBD" at bounding box center [402, 195] width 202 height 171
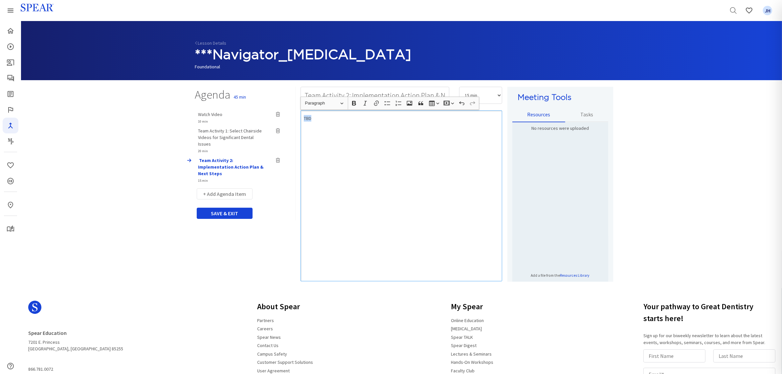
drag, startPoint x: 303, startPoint y: 117, endPoint x: 326, endPoint y: 119, distance: 22.7
click at [326, 118] on div "TBD" at bounding box center [402, 195] width 202 height 171
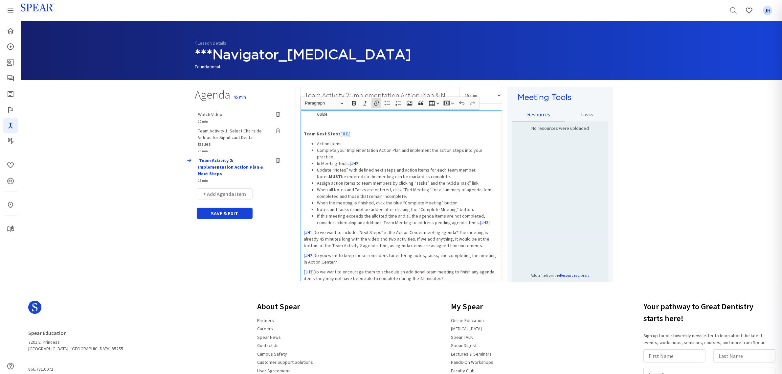
click at [347, 135] on p "Team Next Steps [JH1]" at bounding box center [401, 133] width 195 height 7
click at [363, 163] on li "In Meeting Tools: [JH2]" at bounding box center [408, 163] width 182 height 7
click at [487, 222] on li "If this meeting exceeds the allotted time and all the agenda items are not comp…" at bounding box center [408, 219] width 182 height 13
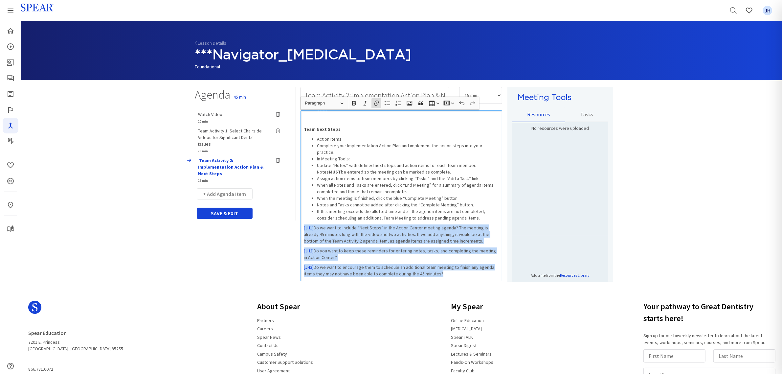
drag, startPoint x: 303, startPoint y: 228, endPoint x: 456, endPoint y: 276, distance: 160.3
click at [455, 276] on div "Team Activity 2: Implementation Action Plan As a team, create your 30, 60, 90-d…" at bounding box center [402, 195] width 202 height 171
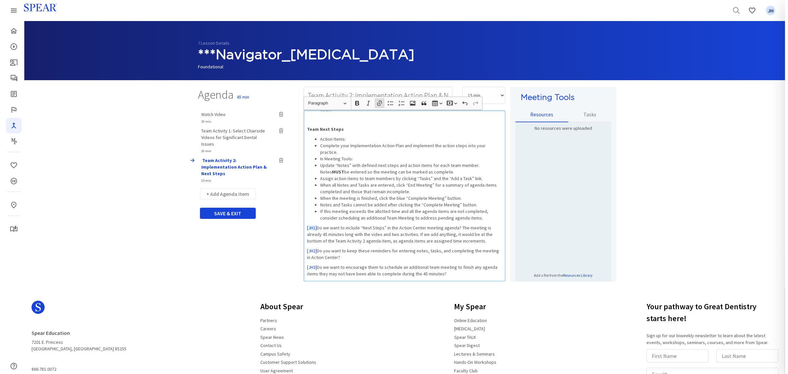
scroll to position [0, 0]
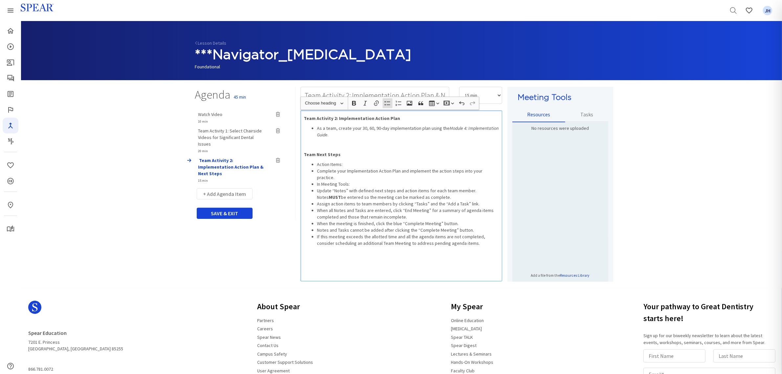
drag, startPoint x: 317, startPoint y: 165, endPoint x: 346, endPoint y: 164, distance: 28.3
click at [346, 164] on li "Action Items:" at bounding box center [408, 164] width 182 height 7
click at [356, 105] on icon "button" at bounding box center [354, 103] width 7 height 7
drag, startPoint x: 316, startPoint y: 178, endPoint x: 352, endPoint y: 176, distance: 35.5
click at [352, 176] on ul "Action Items: Complete your Implementation Action Plan and implement the action…" at bounding box center [401, 203] width 195 height 85
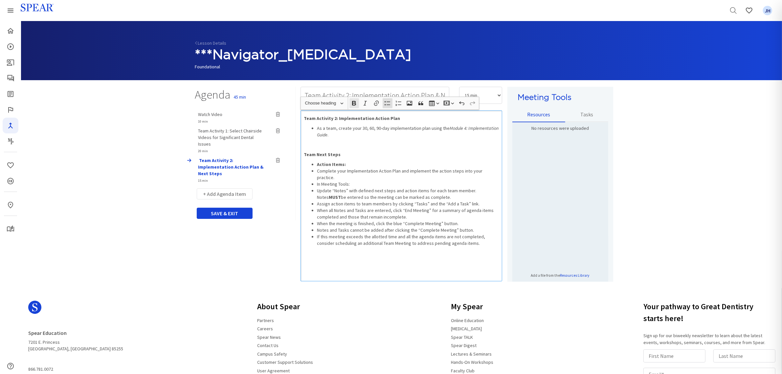
click at [353, 103] on icon "button" at bounding box center [354, 103] width 4 height 5
click at [317, 171] on li "Complete your Implementation Action Plan and implement the action steps into yo…" at bounding box center [408, 174] width 182 height 13
click at [316, 192] on ul "Action Items: Complete your Implementation Action Plan and implement the action…" at bounding box center [401, 203] width 195 height 85
click at [316, 205] on ul "Action Items: Complete your Implementation Action Plan and implement the action…" at bounding box center [401, 203] width 195 height 85
click at [316, 231] on ul "Action Items: Complete your Implementation Action Plan and implement the action…" at bounding box center [401, 203] width 195 height 85
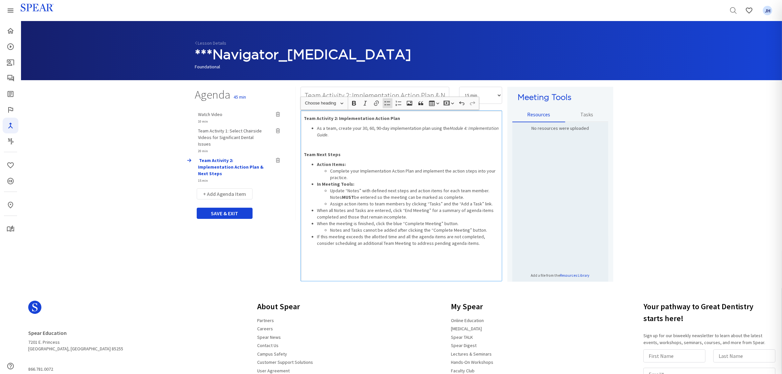
drag, startPoint x: 316, startPoint y: 237, endPoint x: 315, endPoint y: 213, distance: 24.4
click at [316, 237] on ul "Action Items: Complete your Implementation Action Plan and implement the action…" at bounding box center [401, 203] width 195 height 85
click at [386, 102] on icon "button" at bounding box center [387, 103] width 7 height 7
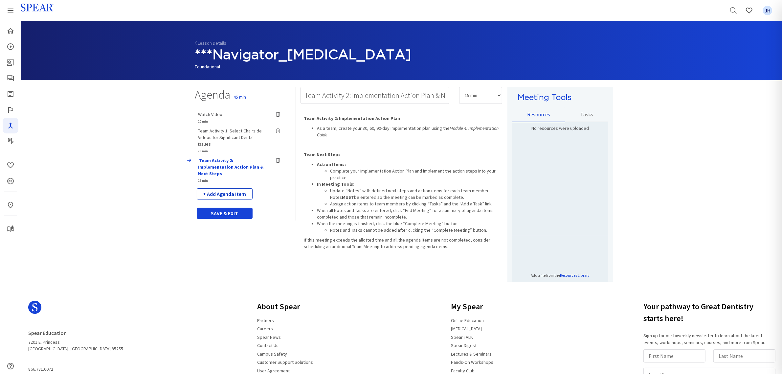
click at [238, 188] on button "+ Add Agenda Item" at bounding box center [225, 193] width 56 height 11
select select "5"
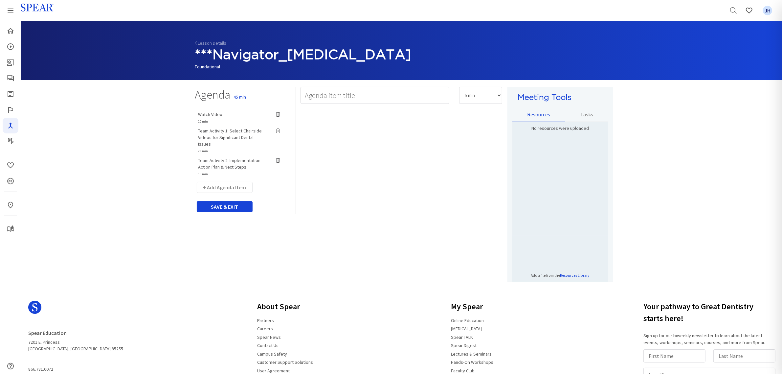
click at [227, 201] on button "SAVE & EXIT" at bounding box center [225, 206] width 56 height 11
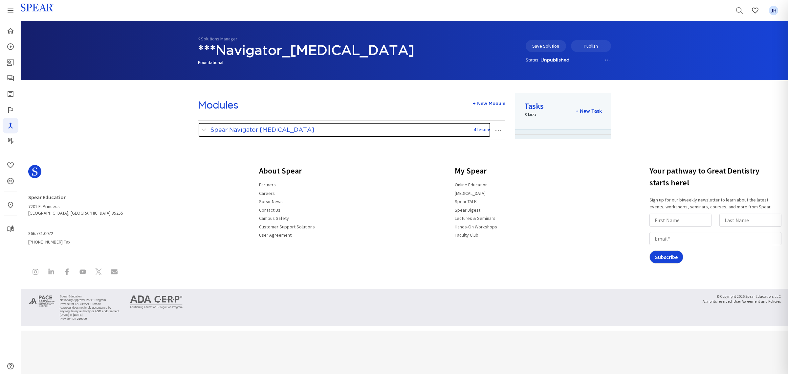
click at [204, 131] on span at bounding box center [205, 129] width 8 height 9
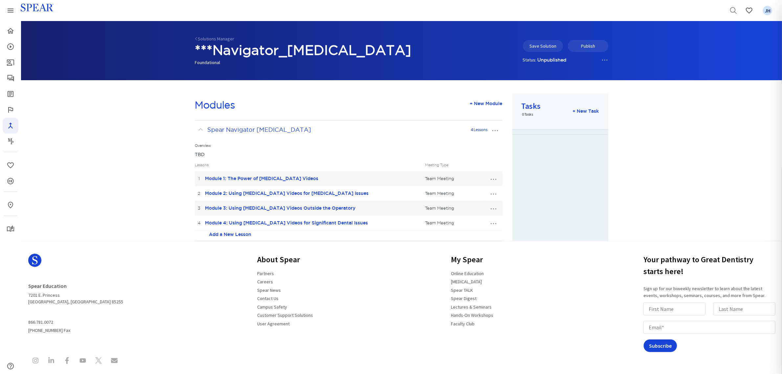
click at [494, 131] on button "…" at bounding box center [495, 130] width 14 height 11
click at [473, 142] on link "Edit Module" at bounding box center [473, 142] width 57 height 9
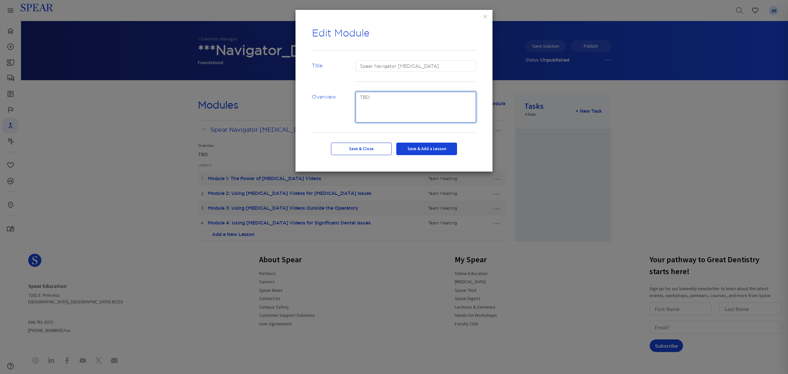
click at [357, 96] on textarea at bounding box center [416, 107] width 121 height 31
drag, startPoint x: 357, startPoint y: 97, endPoint x: 380, endPoint y: 100, distance: 23.1
click at [380, 100] on textarea at bounding box center [416, 107] width 121 height 31
click at [359, 100] on textarea at bounding box center [416, 107] width 121 height 31
paste textarea "o Update “Notes” with defined next steps and action items for each team member.…"
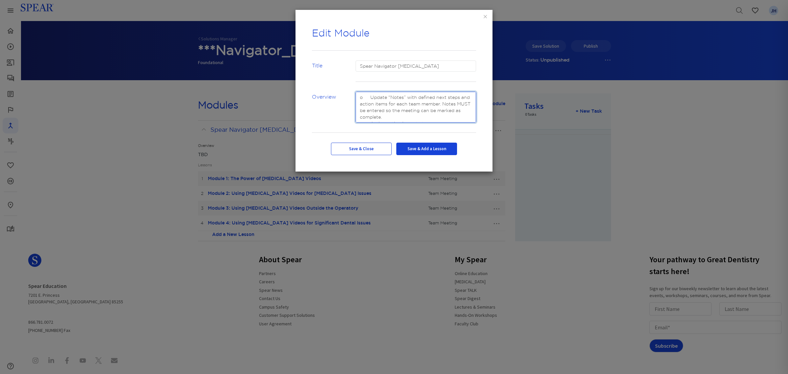
click at [370, 97] on textarea at bounding box center [416, 107] width 121 height 31
click at [415, 112] on textarea at bounding box center [416, 107] width 121 height 31
click at [416, 118] on textarea at bounding box center [416, 107] width 121 height 31
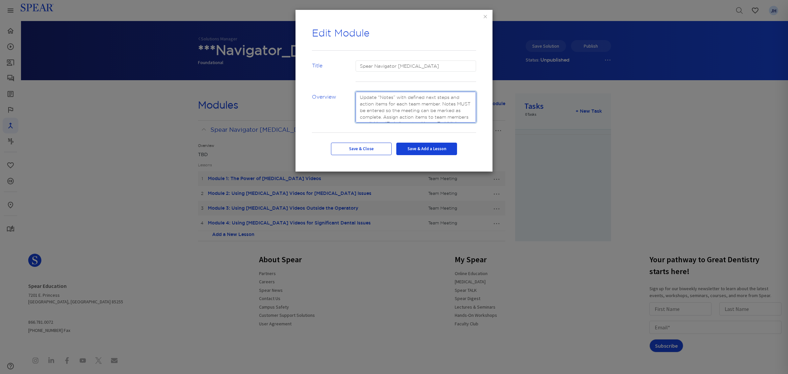
drag, startPoint x: 454, startPoint y: 110, endPoint x: 459, endPoint y: 110, distance: 4.9
click at [454, 110] on textarea at bounding box center [416, 107] width 121 height 31
drag, startPoint x: 411, startPoint y: 111, endPoint x: 416, endPoint y: 110, distance: 4.6
click at [411, 111] on textarea at bounding box center [416, 107] width 121 height 31
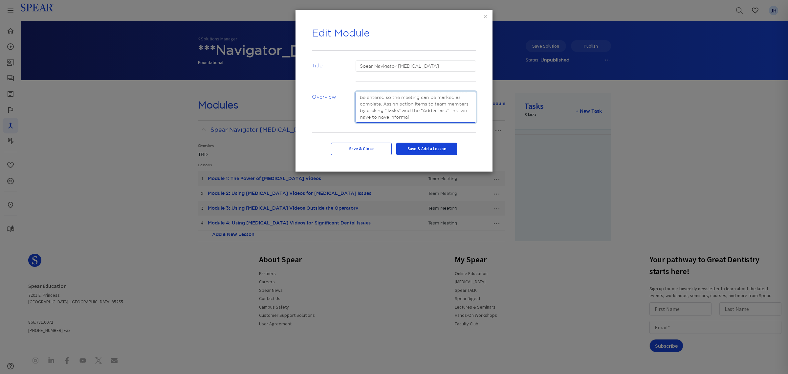
scroll to position [0, 0]
drag, startPoint x: 459, startPoint y: 111, endPoint x: 349, endPoint y: 86, distance: 113.0
click at [349, 86] on form "Success! module has been updated. Title Spear Navigator [MEDICAL_DATA] Overview…" at bounding box center [394, 107] width 164 height 95
type textarea "Update “Notes” with defined next steps and action items for each team member. N…"
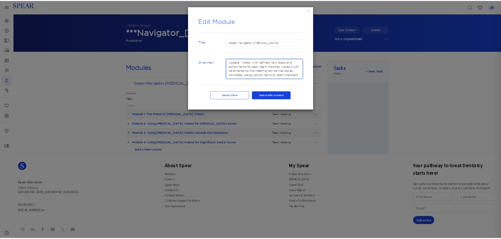
scroll to position [20, 0]
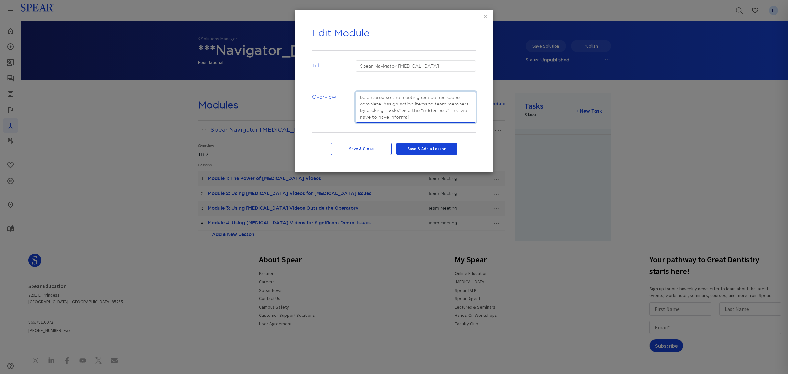
click at [461, 112] on textarea at bounding box center [416, 107] width 121 height 31
click at [426, 150] on button "Save & Add a Lesson" at bounding box center [427, 149] width 61 height 12
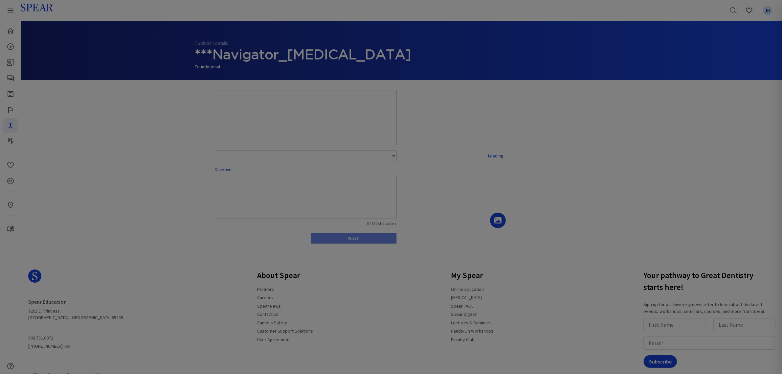
select select "number:1"
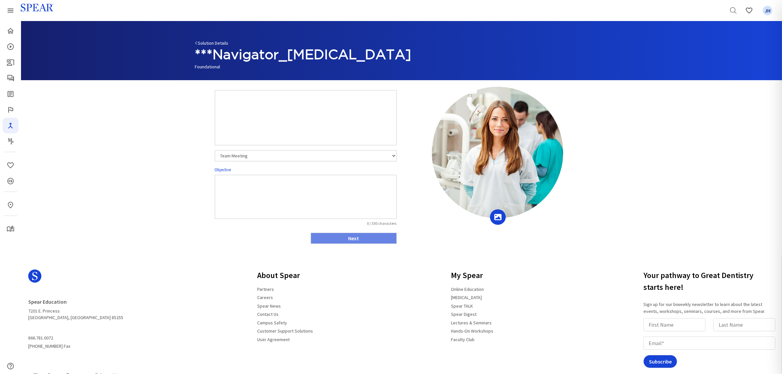
click at [208, 44] on link "Solution Details" at bounding box center [212, 43] width 34 height 6
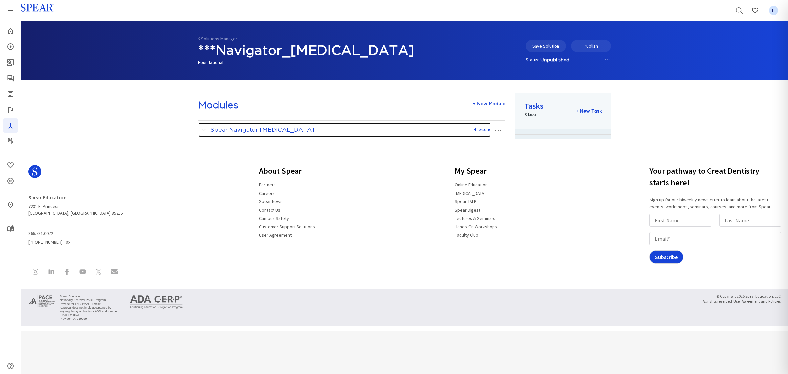
click at [205, 130] on span at bounding box center [205, 129] width 8 height 9
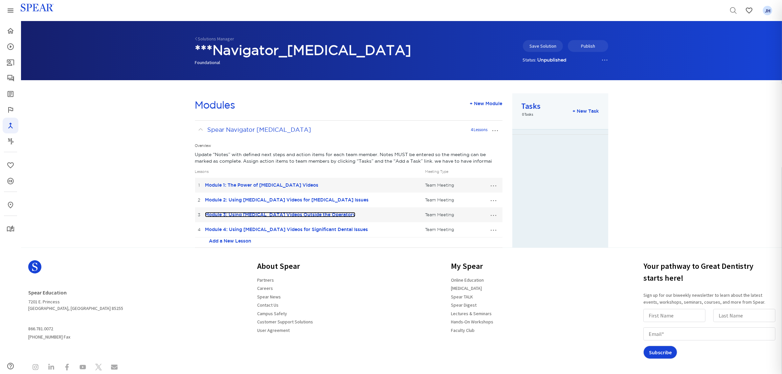
click at [301, 214] on link "Module 3: Using [MEDICAL_DATA] Videos Outside the Operatory" at bounding box center [280, 214] width 150 height 5
click at [492, 215] on button "…" at bounding box center [493, 214] width 14 height 11
click at [478, 227] on link "Edit Lesson" at bounding box center [472, 226] width 58 height 9
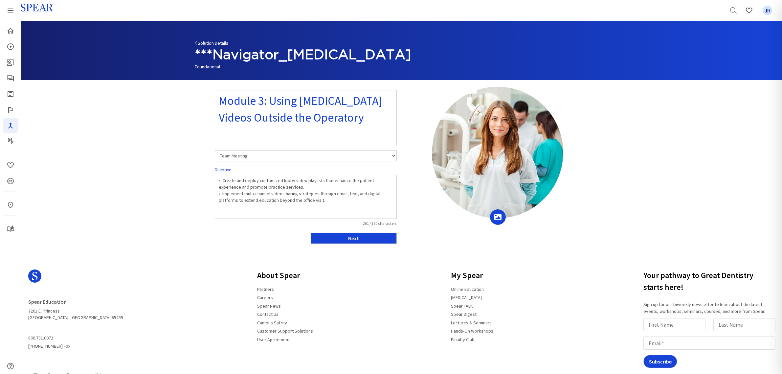
click at [215, 43] on link "Solution Details" at bounding box center [212, 43] width 34 height 6
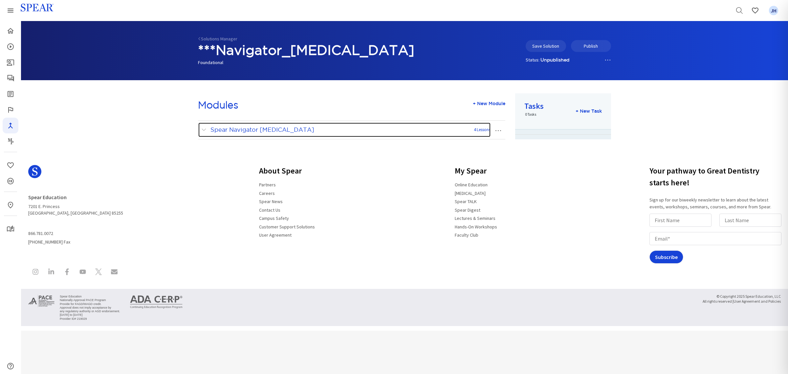
click at [204, 132] on span at bounding box center [205, 129] width 8 height 9
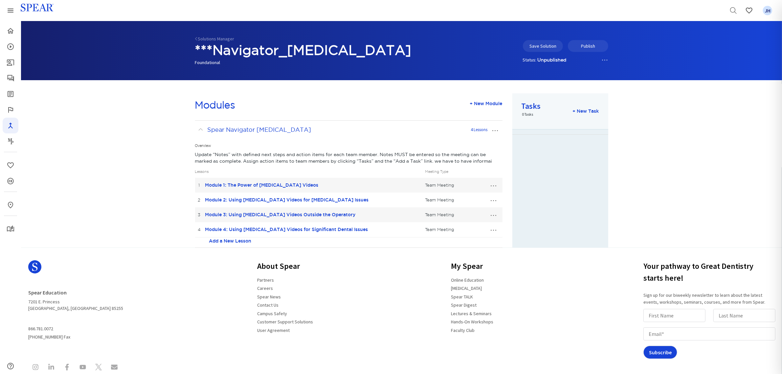
click at [494, 201] on button "…" at bounding box center [493, 199] width 14 height 11
click at [471, 211] on link "Edit Lesson" at bounding box center [472, 212] width 58 height 9
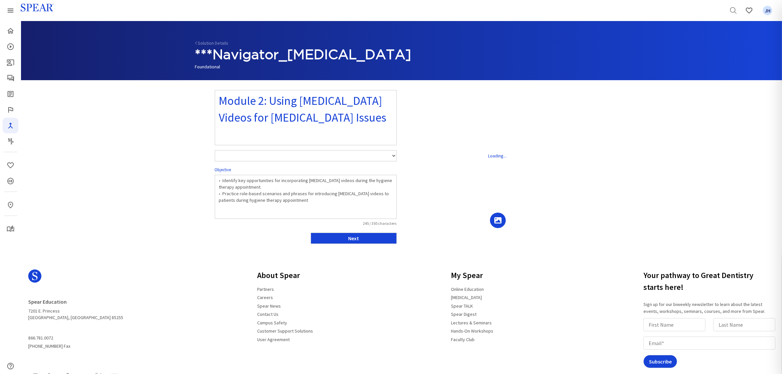
select select "number:1"
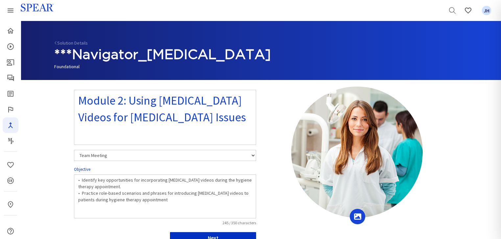
click at [194, 236] on button "Next" at bounding box center [213, 238] width 86 height 11
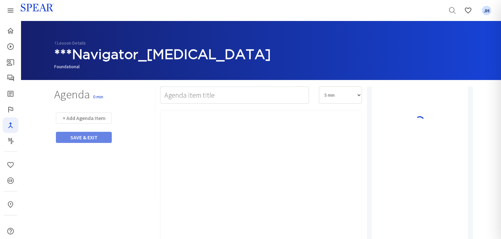
type input "Watch Video"
select select "10"
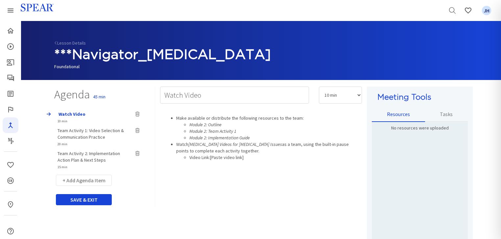
click at [91, 154] on span "Team Activity 2: Implementation Action Plan & Next Steps" at bounding box center [88, 157] width 62 height 12
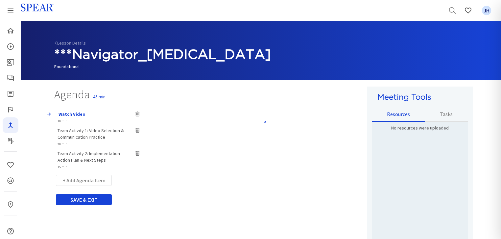
type input "Team Activity 2: Implementation Action Plan & Next Steps"
select select "15"
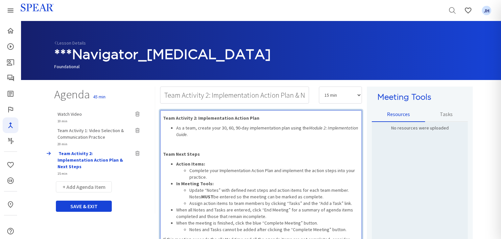
scroll to position [2, 0]
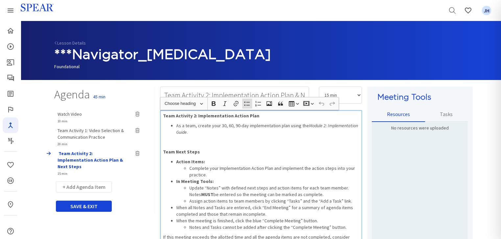
click at [297, 168] on li "Complete your Implementation Action Plan and implement the action steps into yo…" at bounding box center [273, 171] width 169 height 13
click at [291, 174] on li "Complete your Implementation Action Plan and implement the action steps into yo…" at bounding box center [273, 171] width 169 height 13
click at [273, 169] on li "Complete your Implementation Action Plan and implement the action steps into yo…" at bounding box center [273, 171] width 169 height 13
click at [89, 201] on button "SAVE & EXIT" at bounding box center [84, 206] width 56 height 11
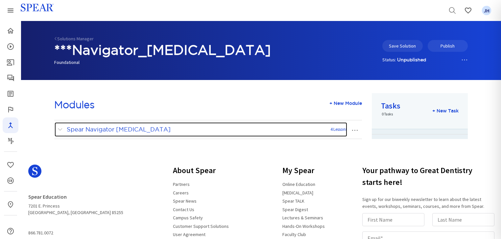
click at [60, 129] on span at bounding box center [61, 129] width 8 height 9
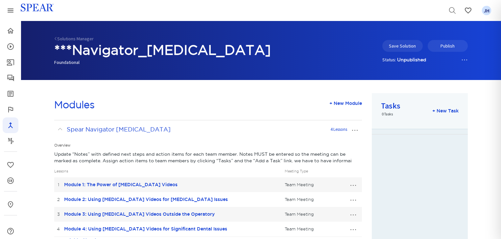
scroll to position [91, 0]
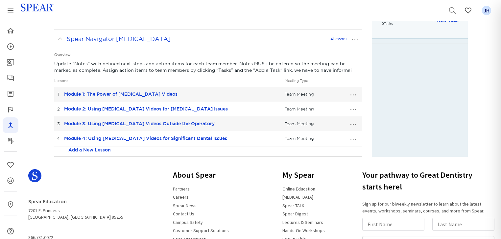
click at [353, 110] on button "…" at bounding box center [353, 109] width 14 height 11
click at [334, 121] on link "Edit Lesson" at bounding box center [331, 121] width 58 height 9
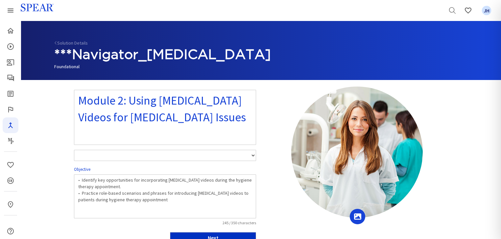
select select "number:1"
click at [243, 233] on button "Next" at bounding box center [213, 238] width 86 height 11
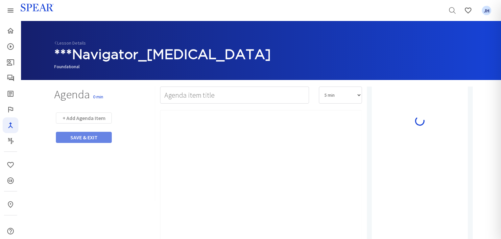
type input "Watch Video"
select select "10"
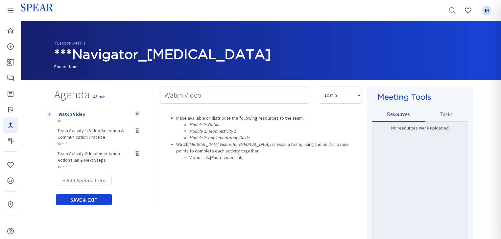
click at [96, 131] on span "Team Activity 1: Video Selection & Communication Practice" at bounding box center [90, 134] width 66 height 12
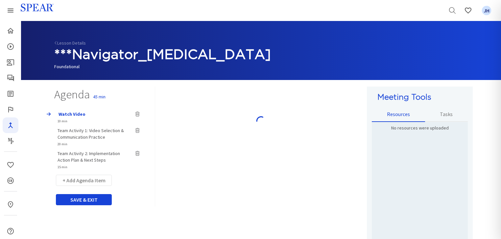
type input "Team Activity 1: Video Selection & Communication Practice"
select select "20"
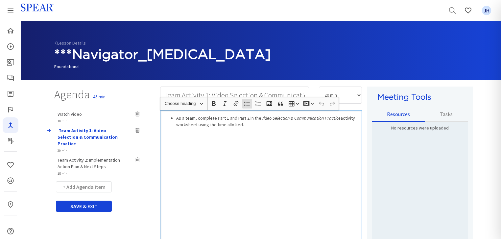
click at [258, 129] on div "As a team, complete Part 1 and Part 2 in the Video Selection & Communication Pr…" at bounding box center [261, 195] width 202 height 171
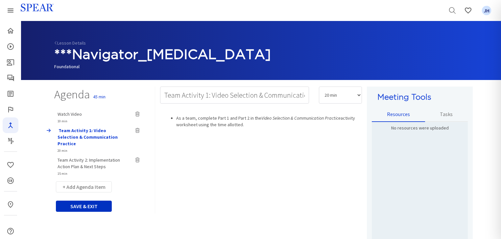
click at [93, 201] on button "SAVE & EXIT" at bounding box center [84, 206] width 56 height 11
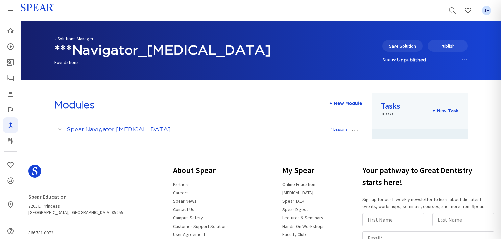
click at [65, 39] on link "Solutions Manager" at bounding box center [73, 39] width 39 height 6
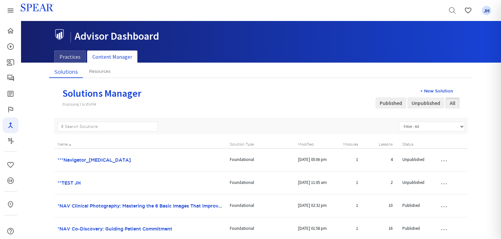
click at [300, 54] on ul "Practices Content Manager" at bounding box center [260, 43] width 413 height 38
